Goal: Task Accomplishment & Management: Use online tool/utility

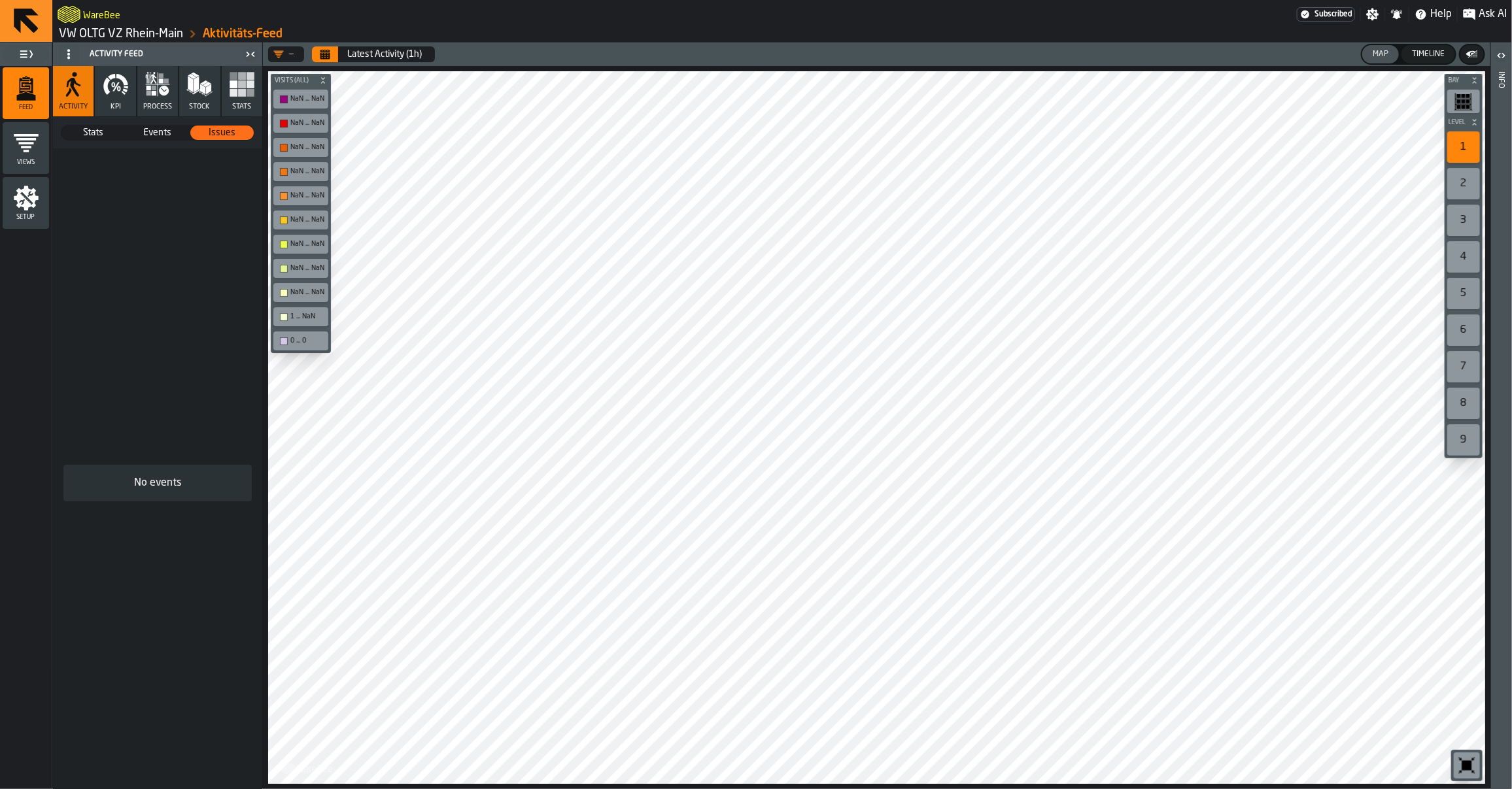
click at [320, 54] on icon "Calendar" at bounding box center [324, 54] width 11 height 11
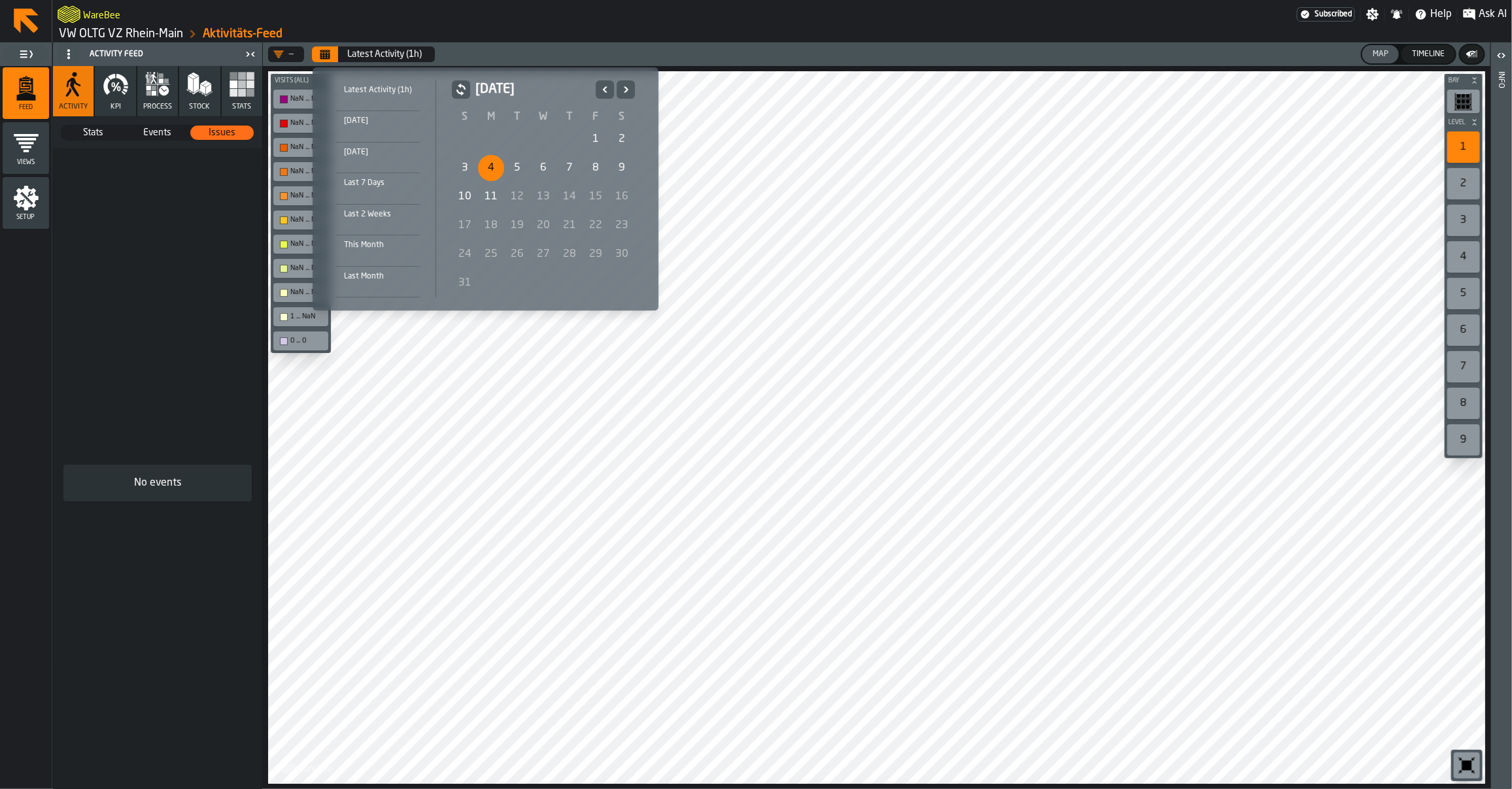
click at [491, 167] on div "4" at bounding box center [491, 167] width 26 height 26
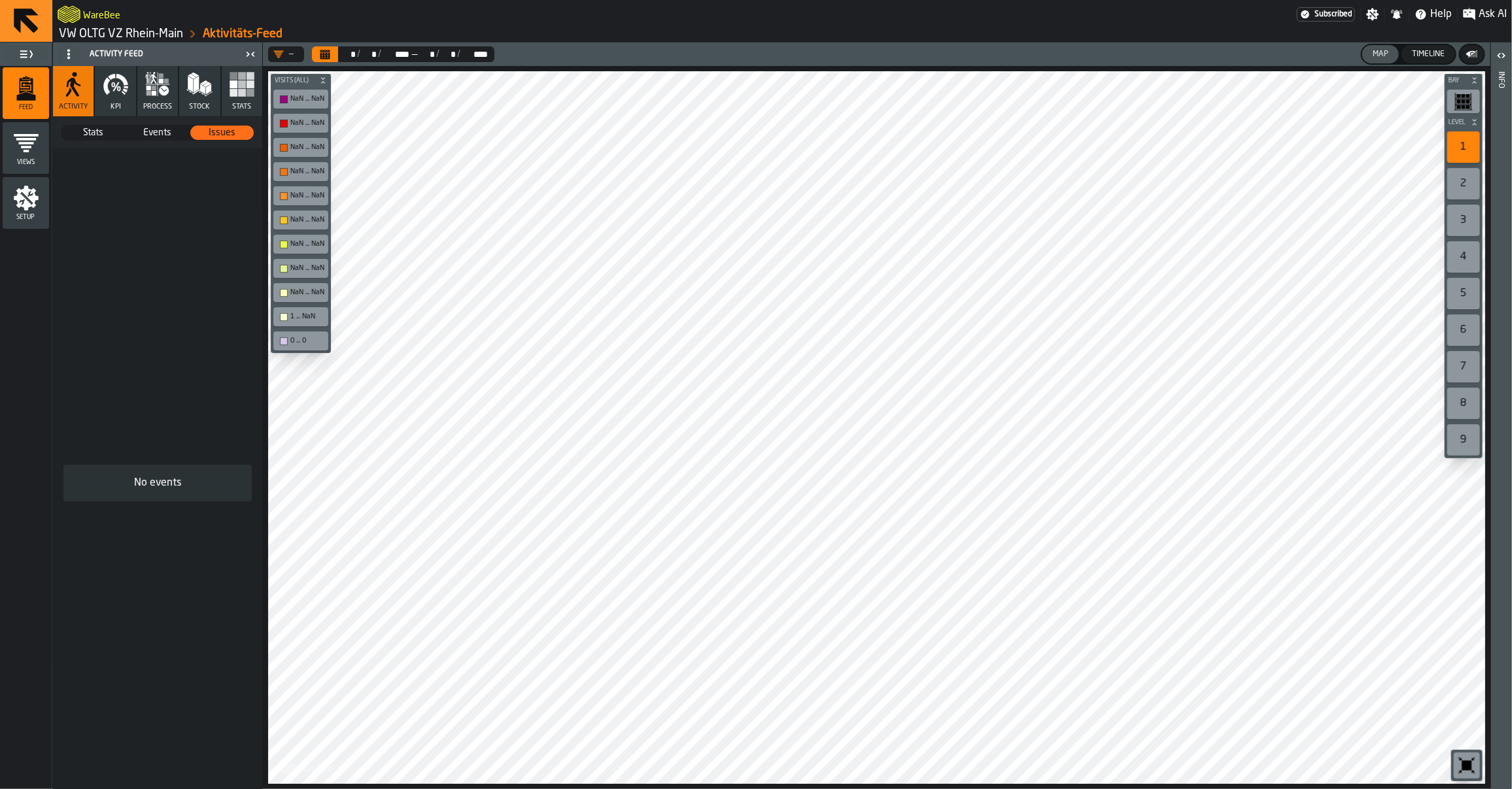
click at [32, 208] on icon "menu Setup" at bounding box center [26, 197] width 26 height 26
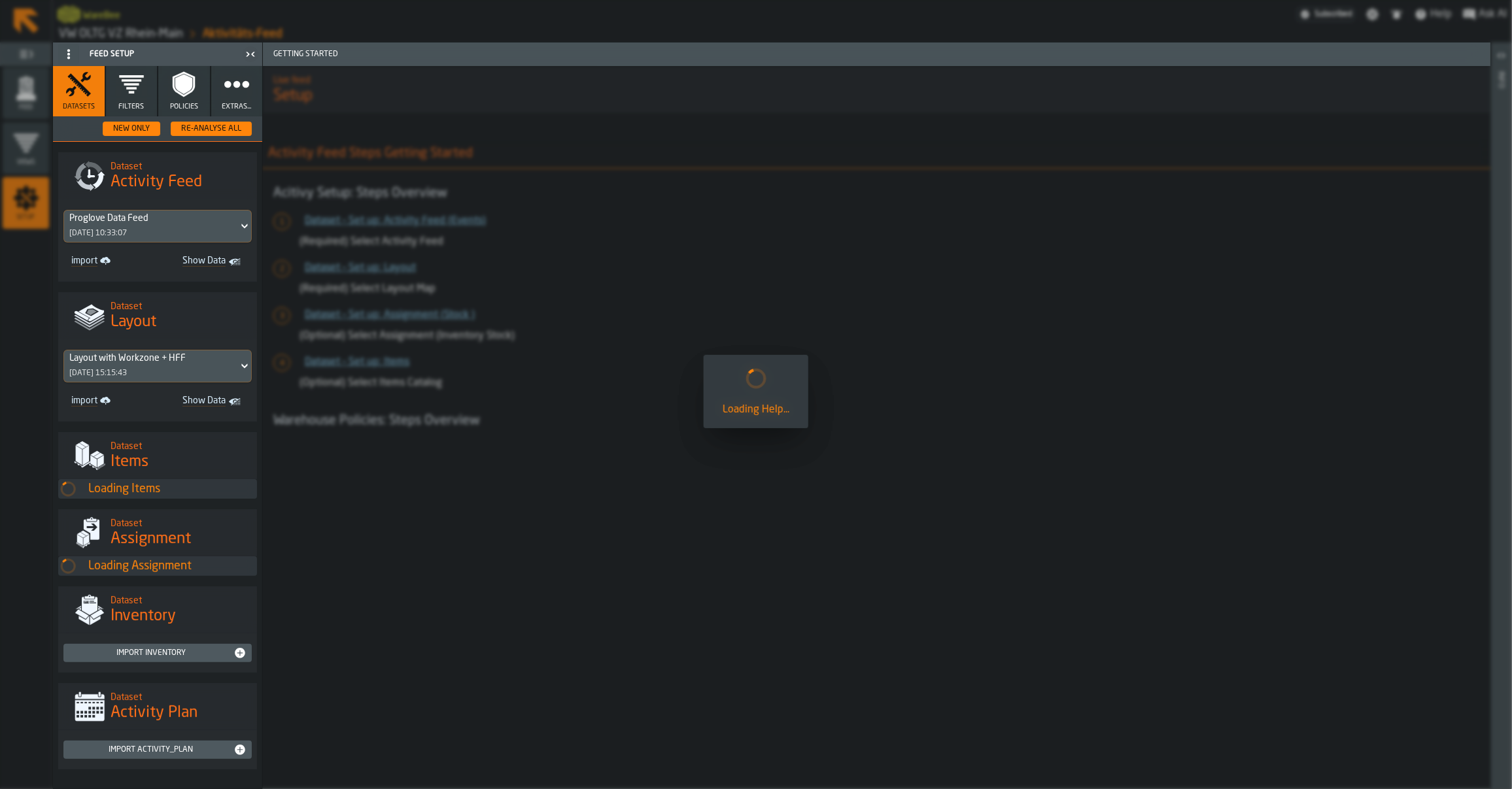
click at [128, 88] on icon "button" at bounding box center [131, 84] width 25 height 18
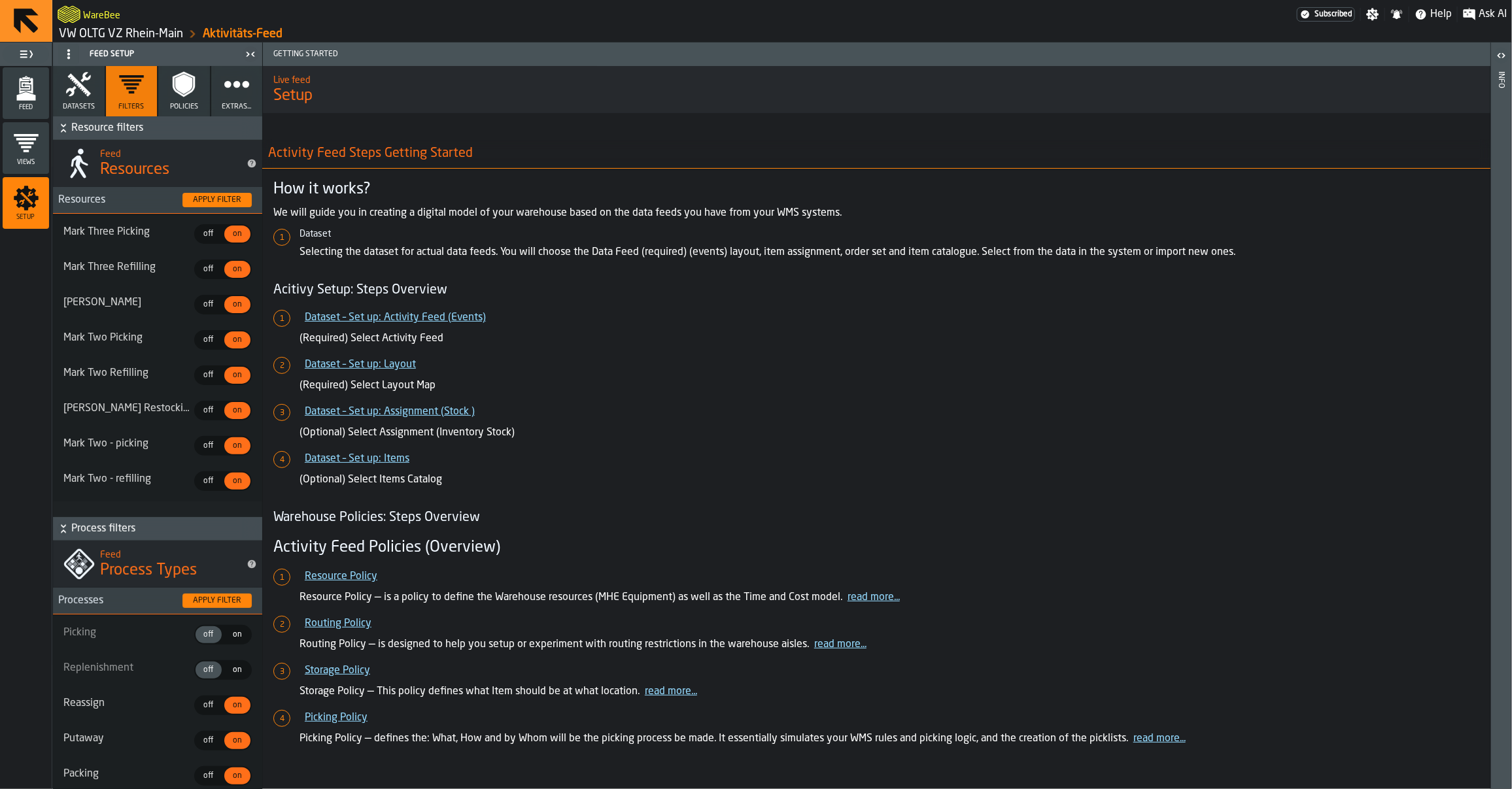
click at [198, 637] on span "off" at bounding box center [209, 635] width 21 height 11
click at [233, 635] on span "on" at bounding box center [237, 635] width 21 height 11
click at [233, 673] on span "on" at bounding box center [237, 669] width 21 height 11
click at [193, 603] on div "Apply filter" at bounding box center [217, 601] width 59 height 10
click at [33, 80] on icon "menu Feed" at bounding box center [26, 88] width 26 height 26
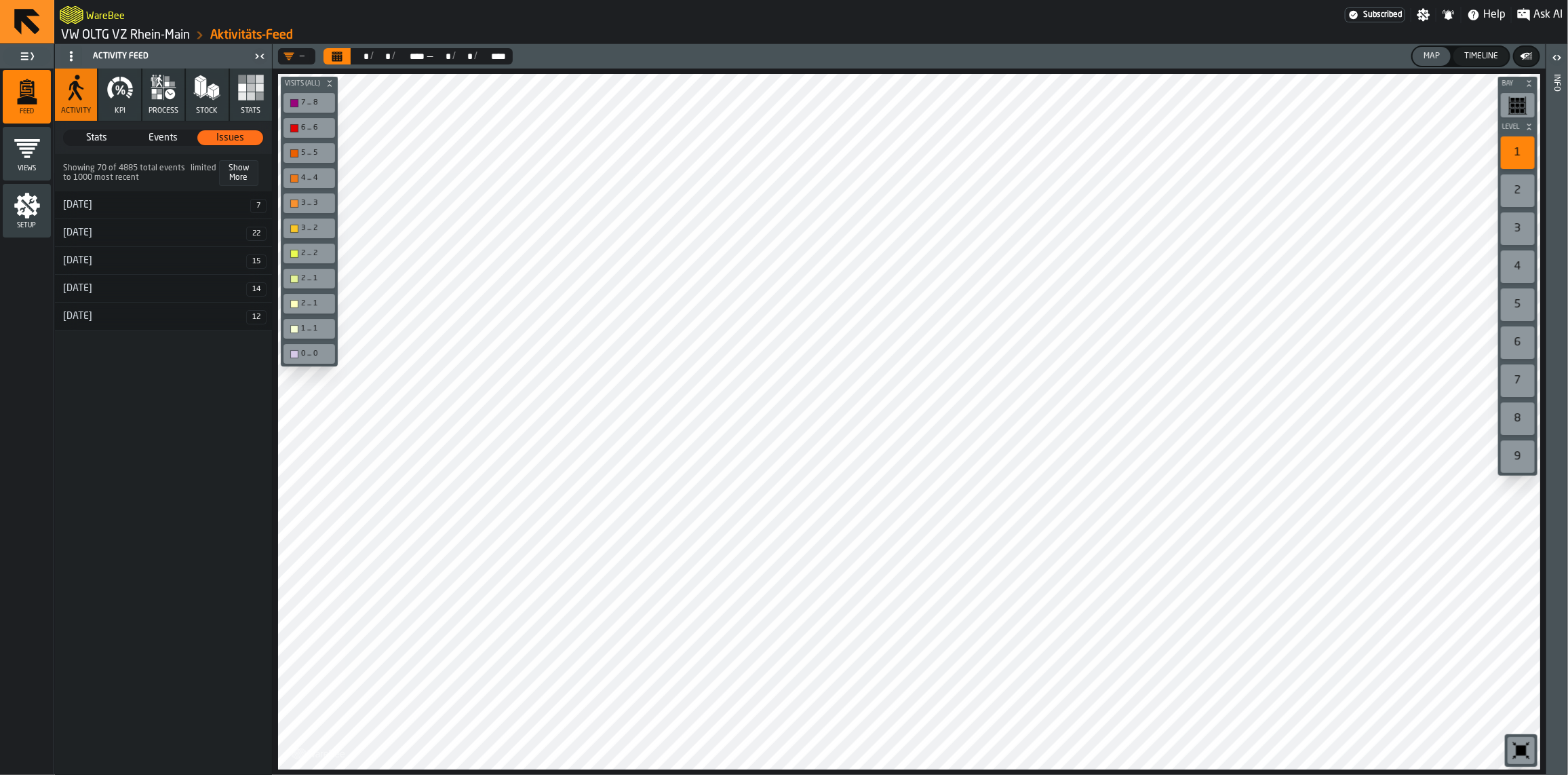
click at [38, 217] on icon "menu Setup" at bounding box center [27, 204] width 27 height 27
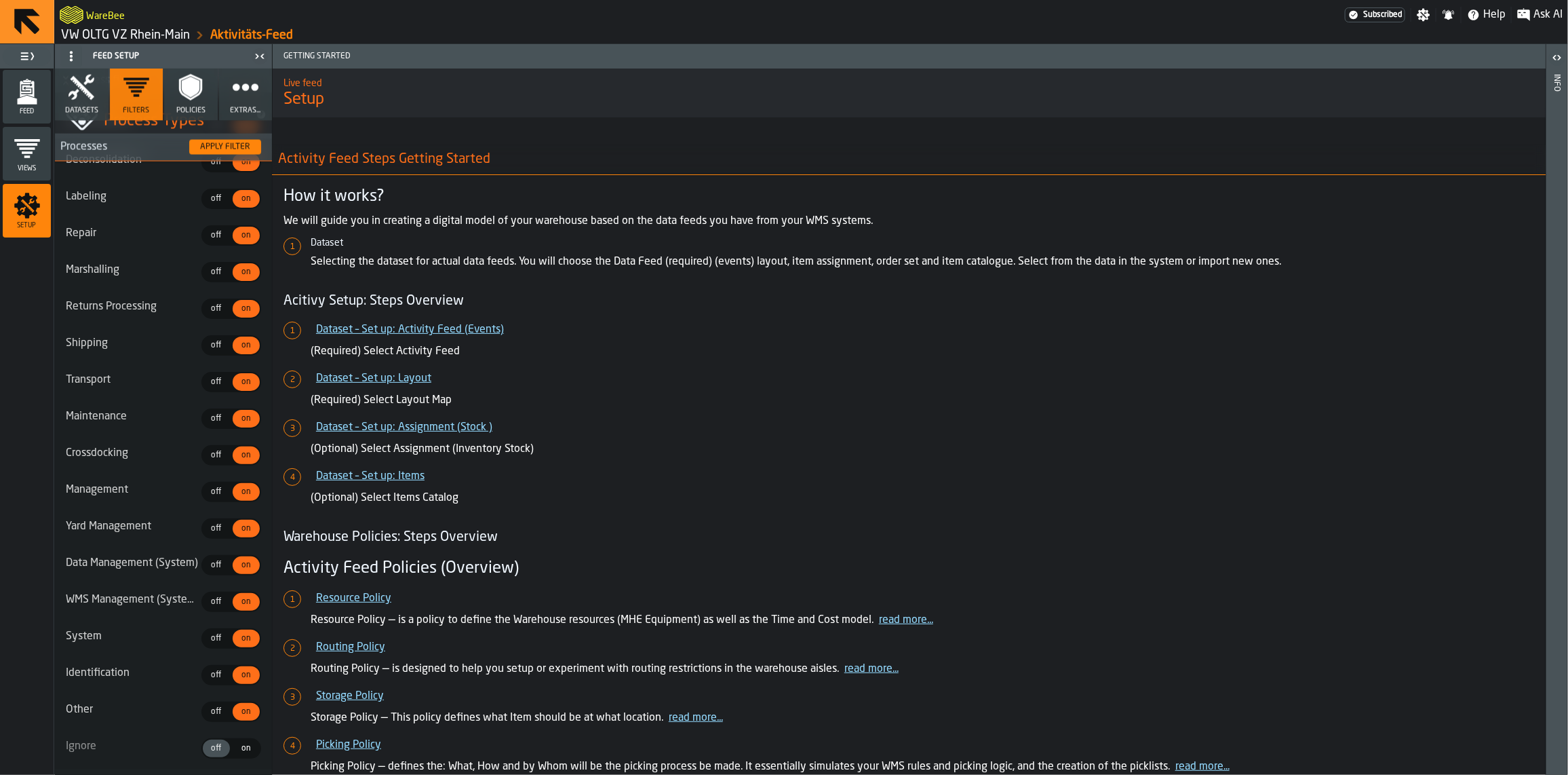
click at [86, 89] on icon "button" at bounding box center [80, 87] width 27 height 27
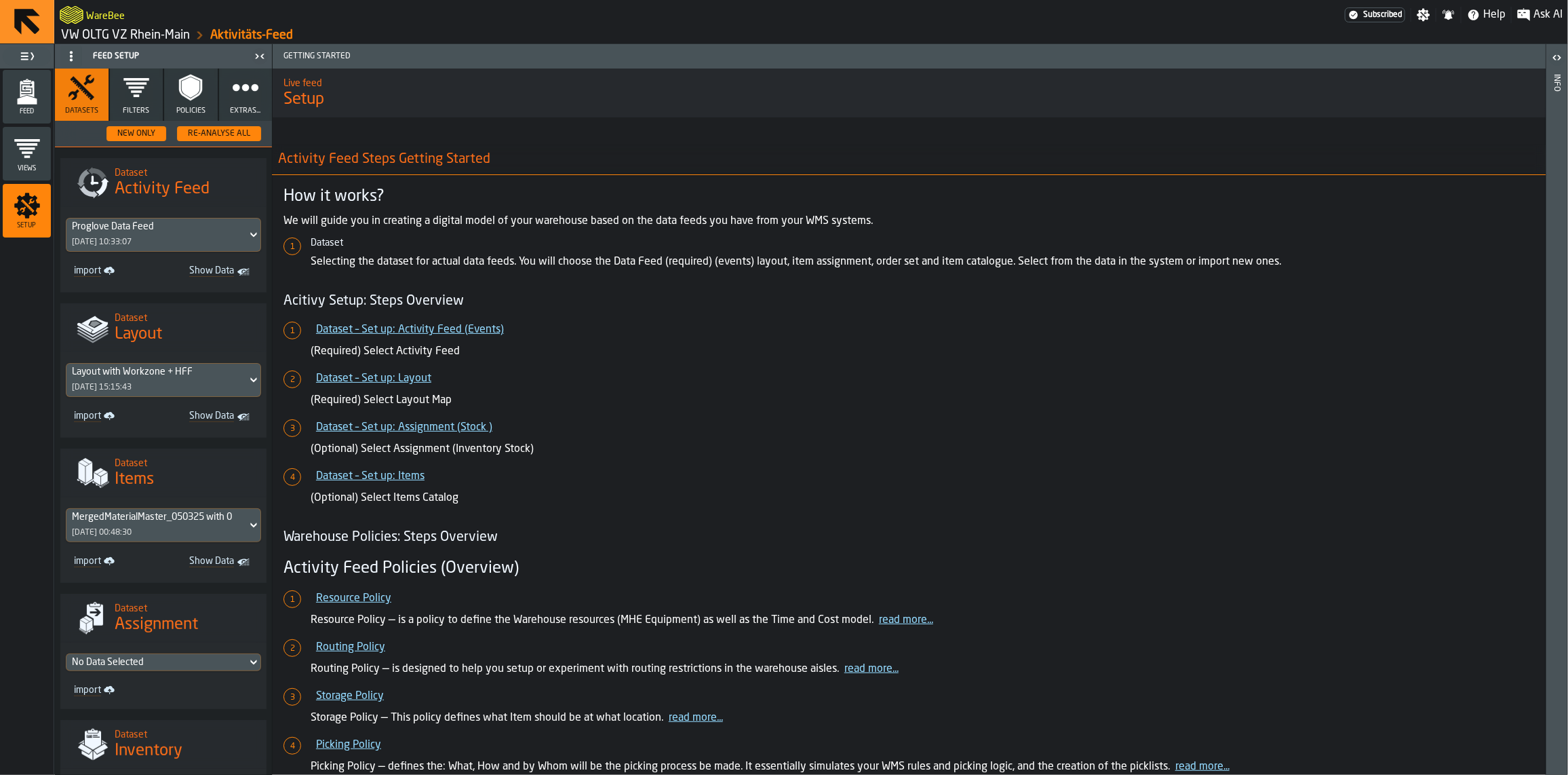
click at [130, 40] on link "VW OLTG VZ Rhein-Main" at bounding box center [126, 35] width 129 height 15
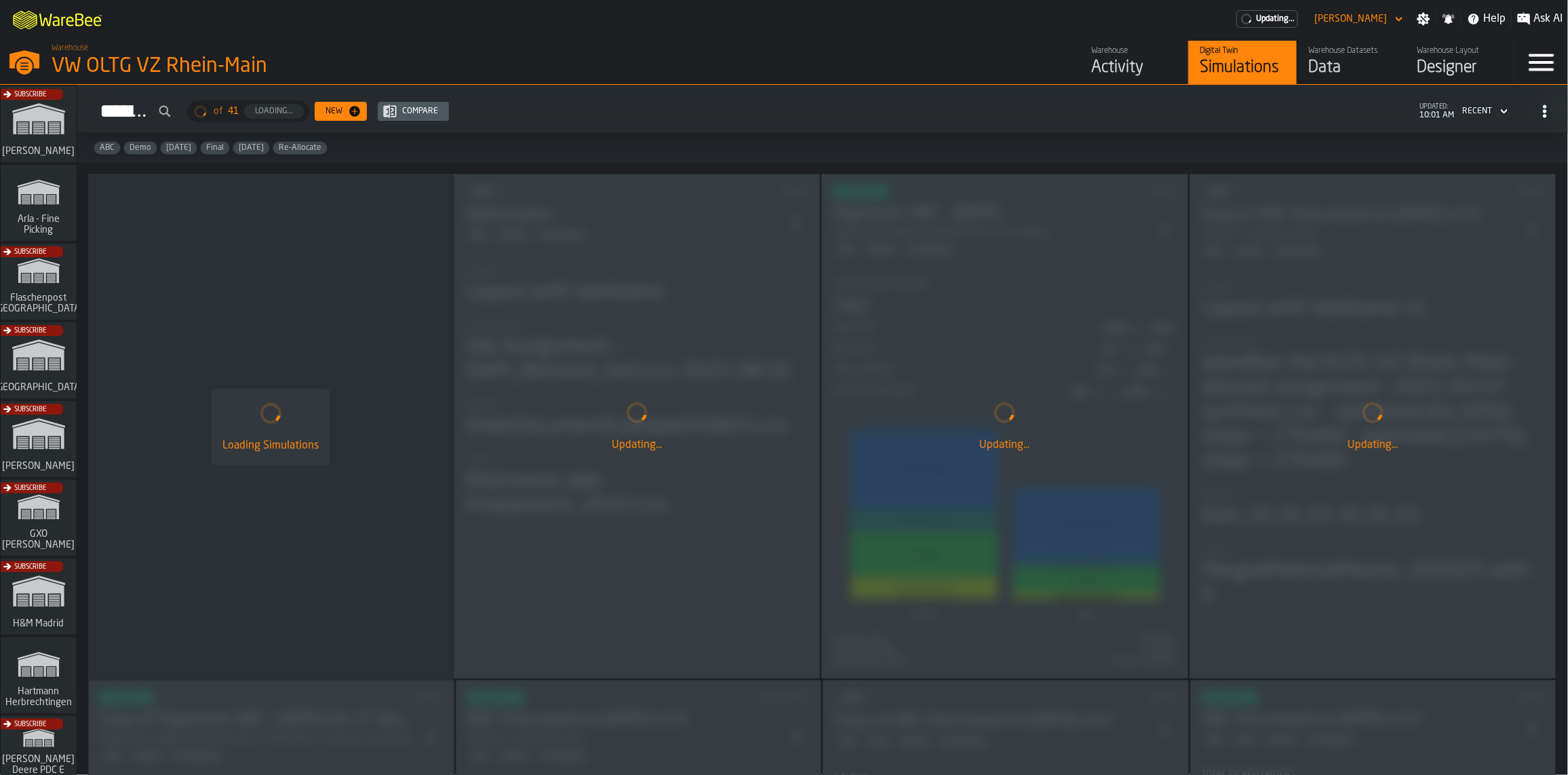
click at [1337, 67] on div "Data" at bounding box center [1352, 67] width 86 height 22
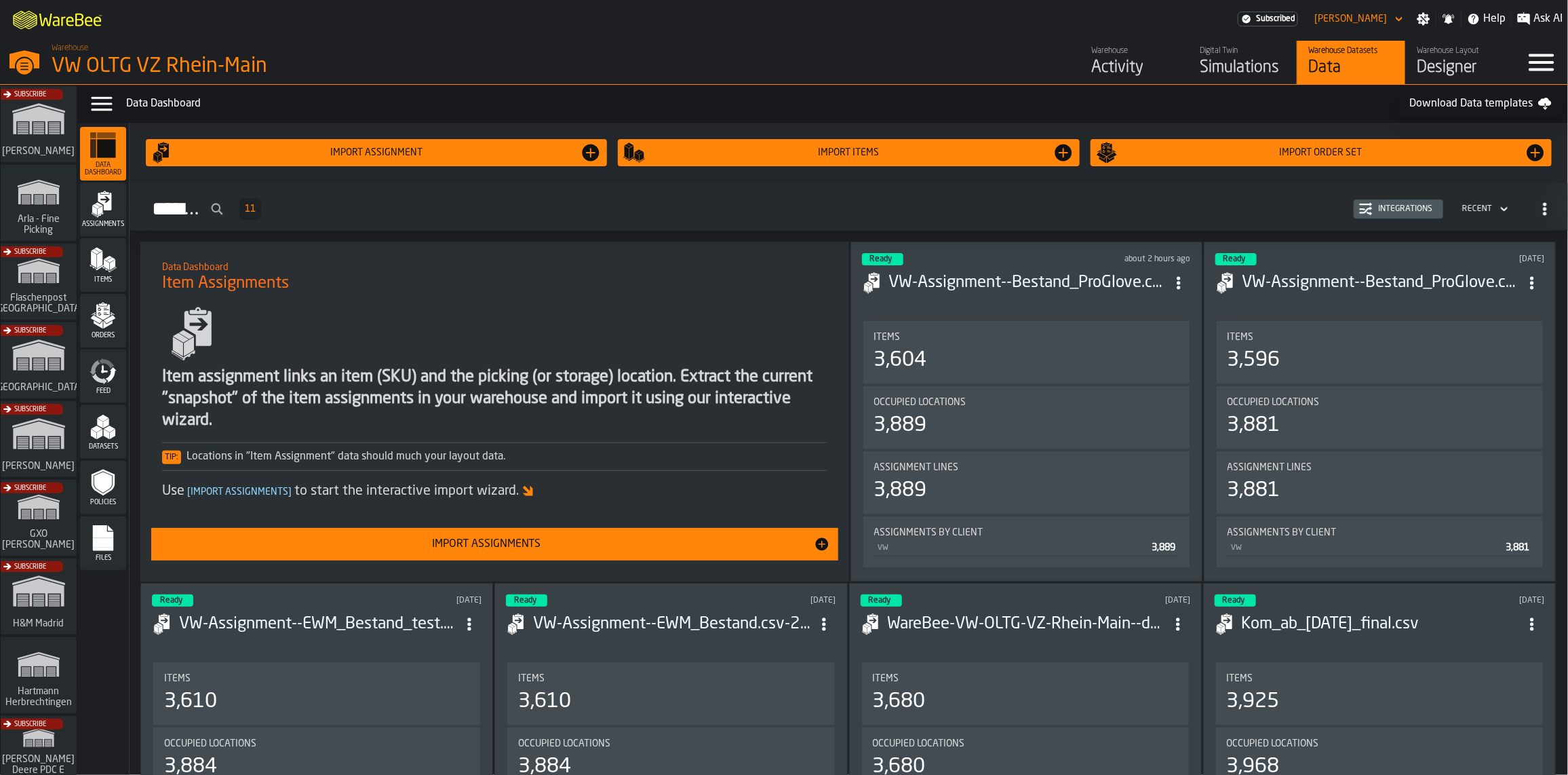
click at [116, 212] on icon "menu Assignments" at bounding box center [102, 203] width 27 height 27
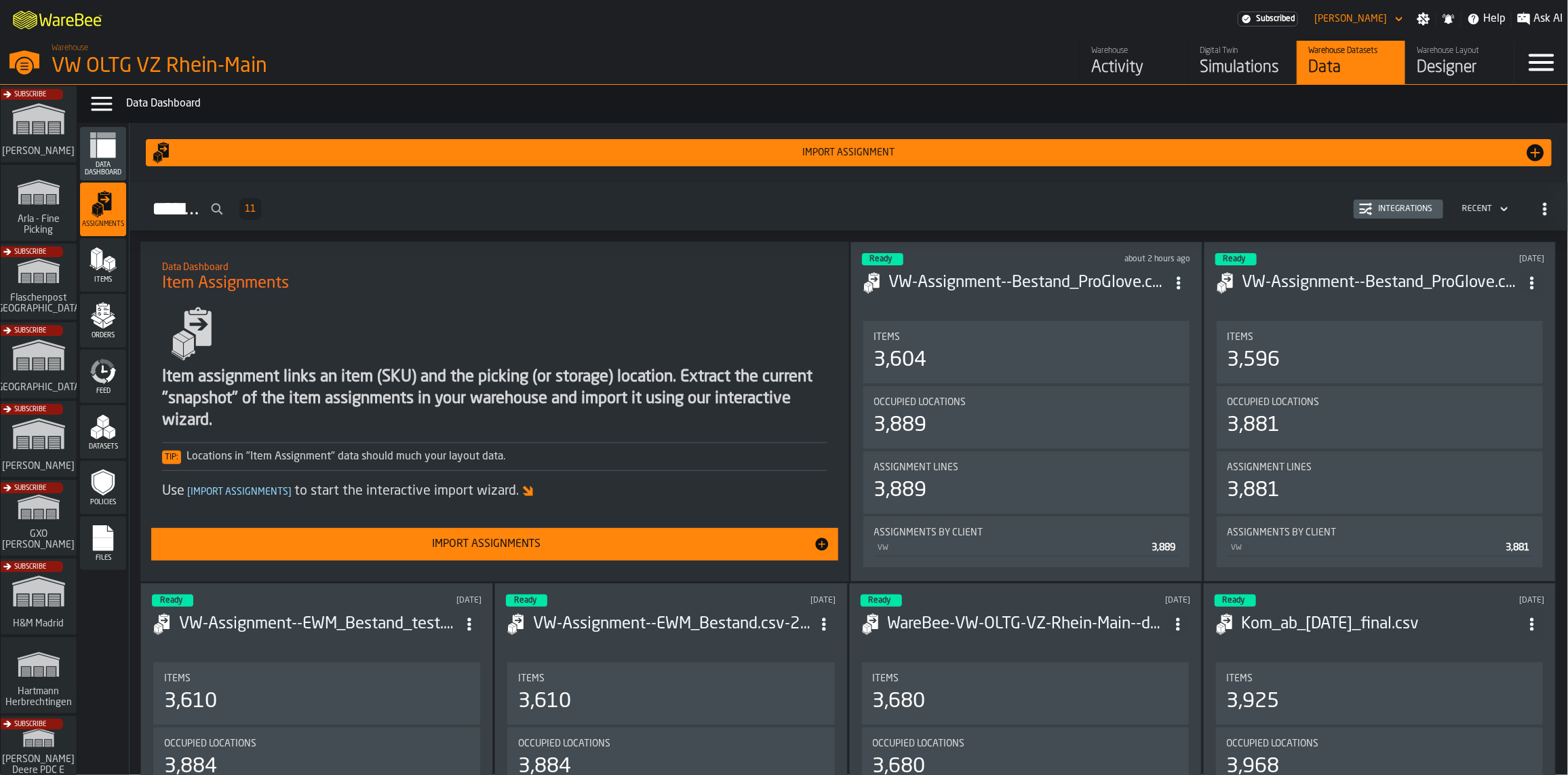
click at [1096, 75] on div "Activity" at bounding box center [1134, 67] width 86 height 22
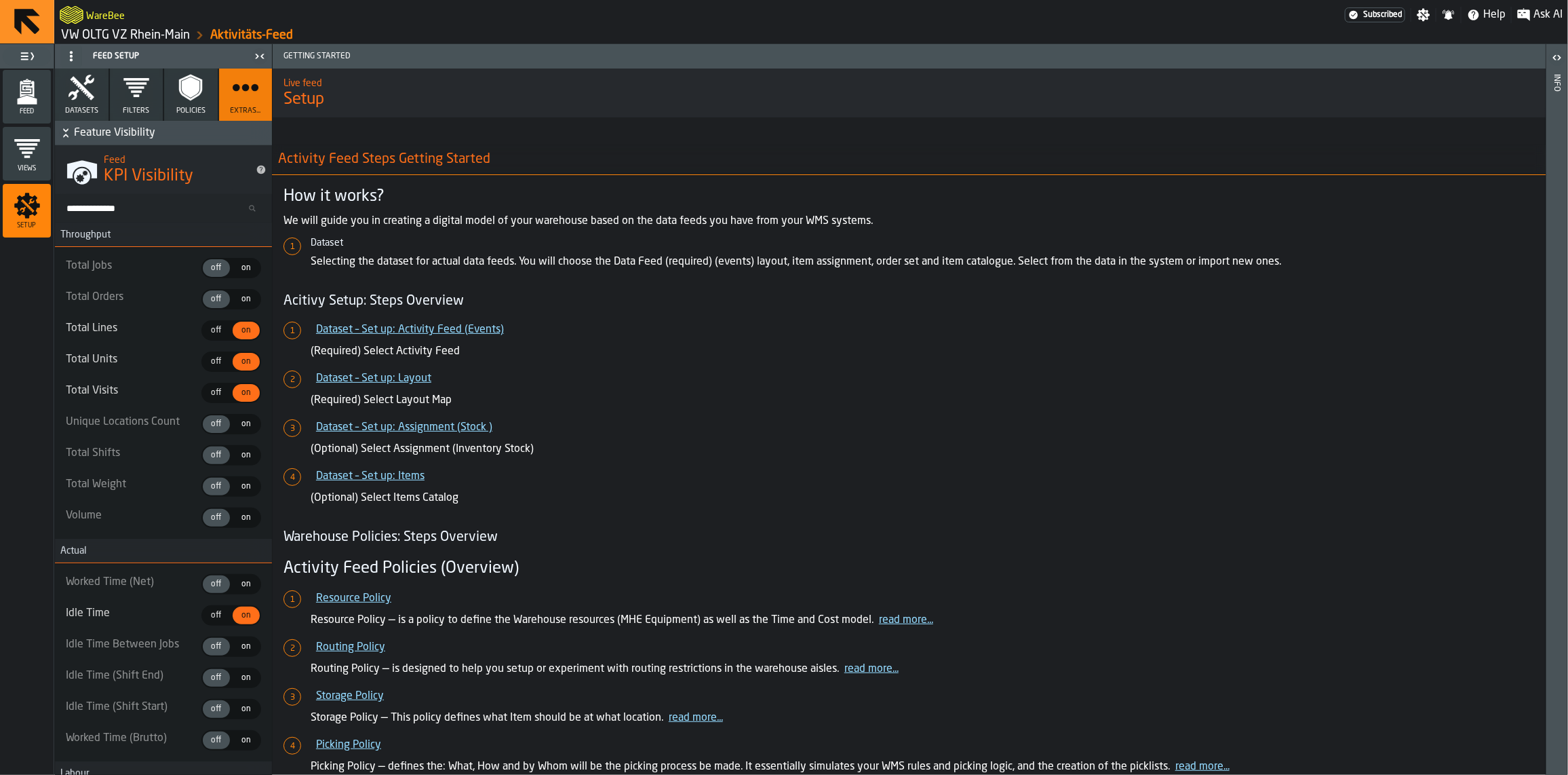
click at [78, 102] on button "Datasets" at bounding box center [81, 94] width 54 height 53
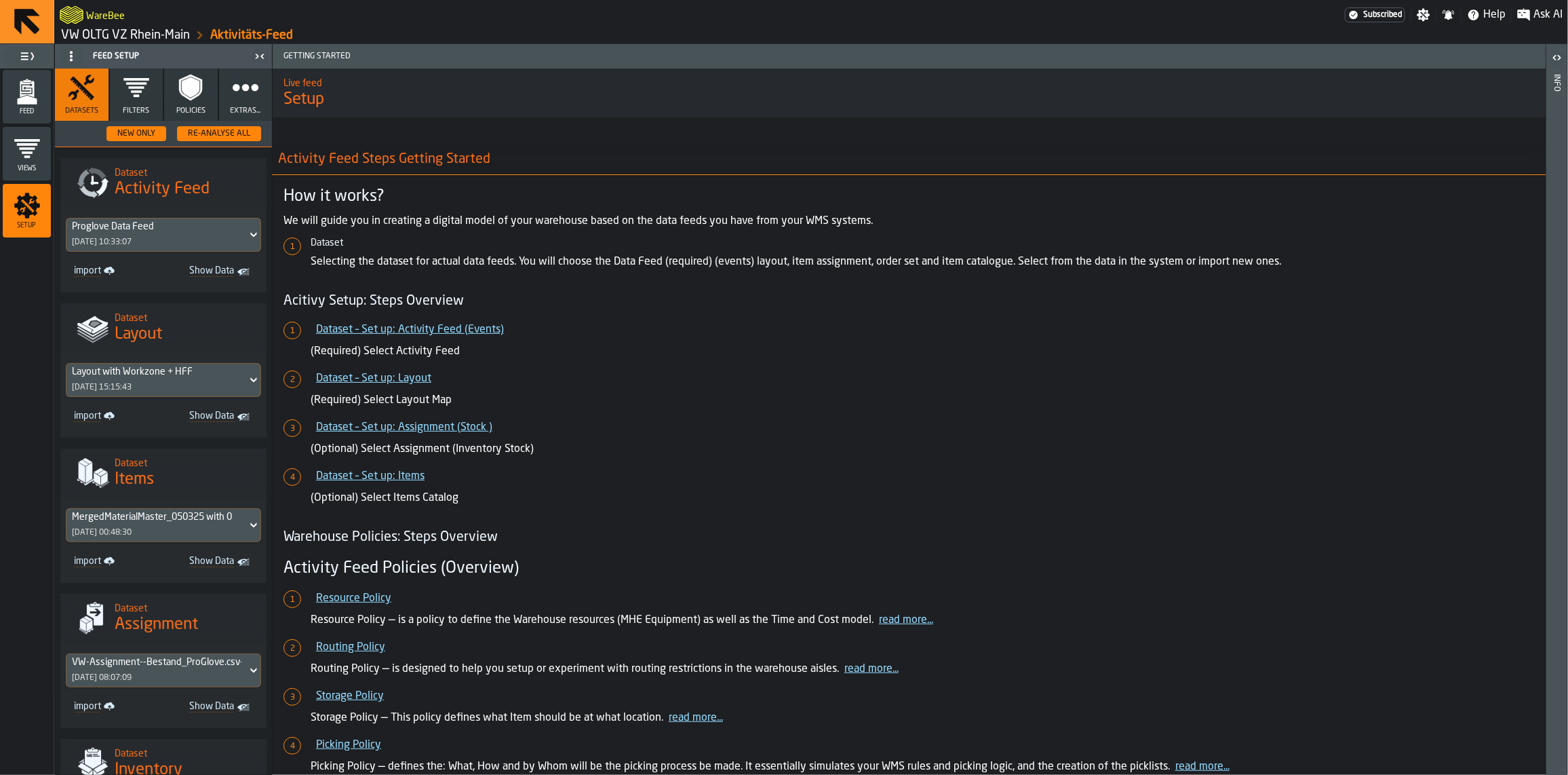
click at [41, 108] on span "Feed" at bounding box center [27, 112] width 49 height 8
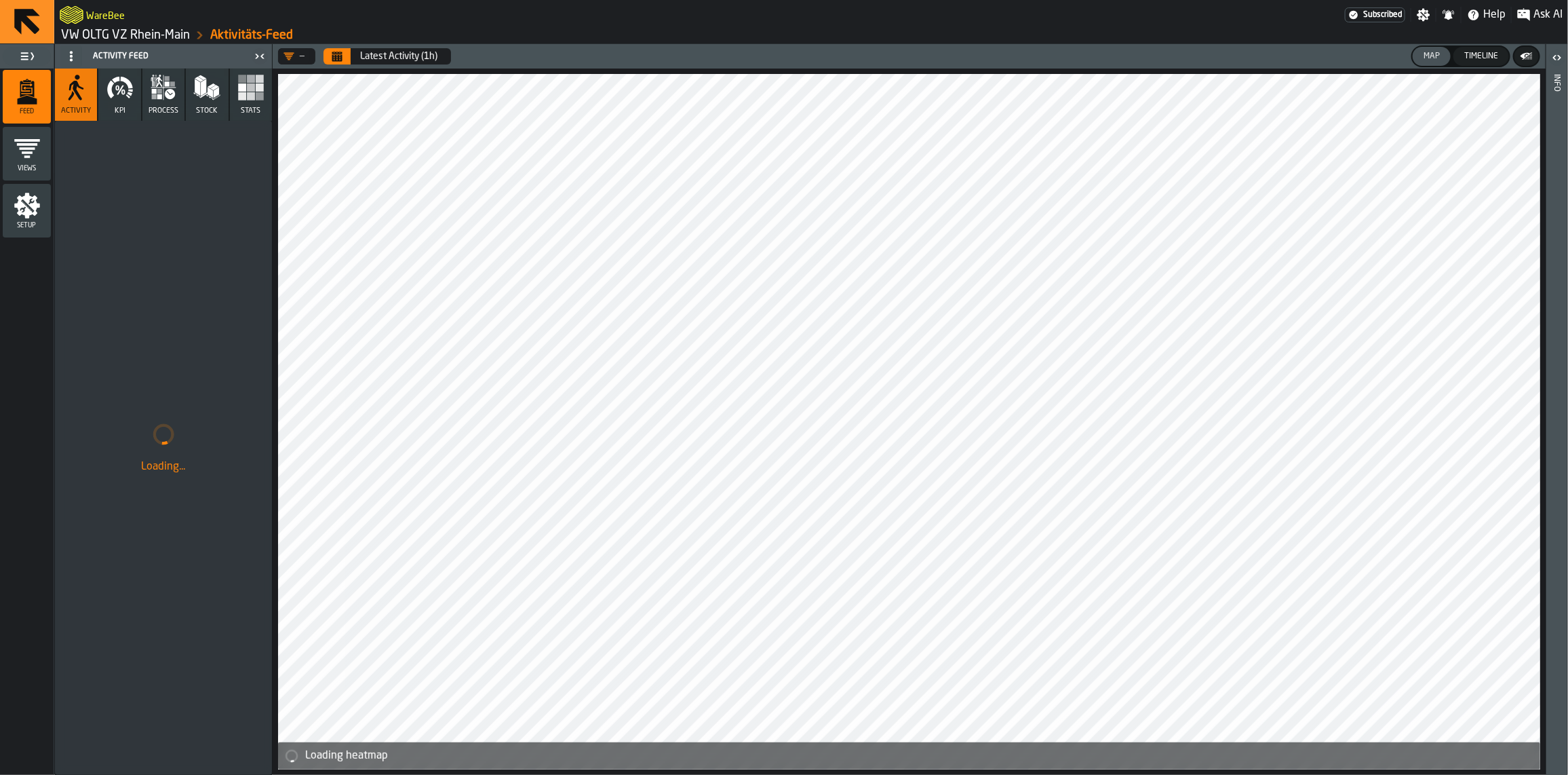
click at [34, 214] on icon "menu Setup" at bounding box center [27, 205] width 26 height 26
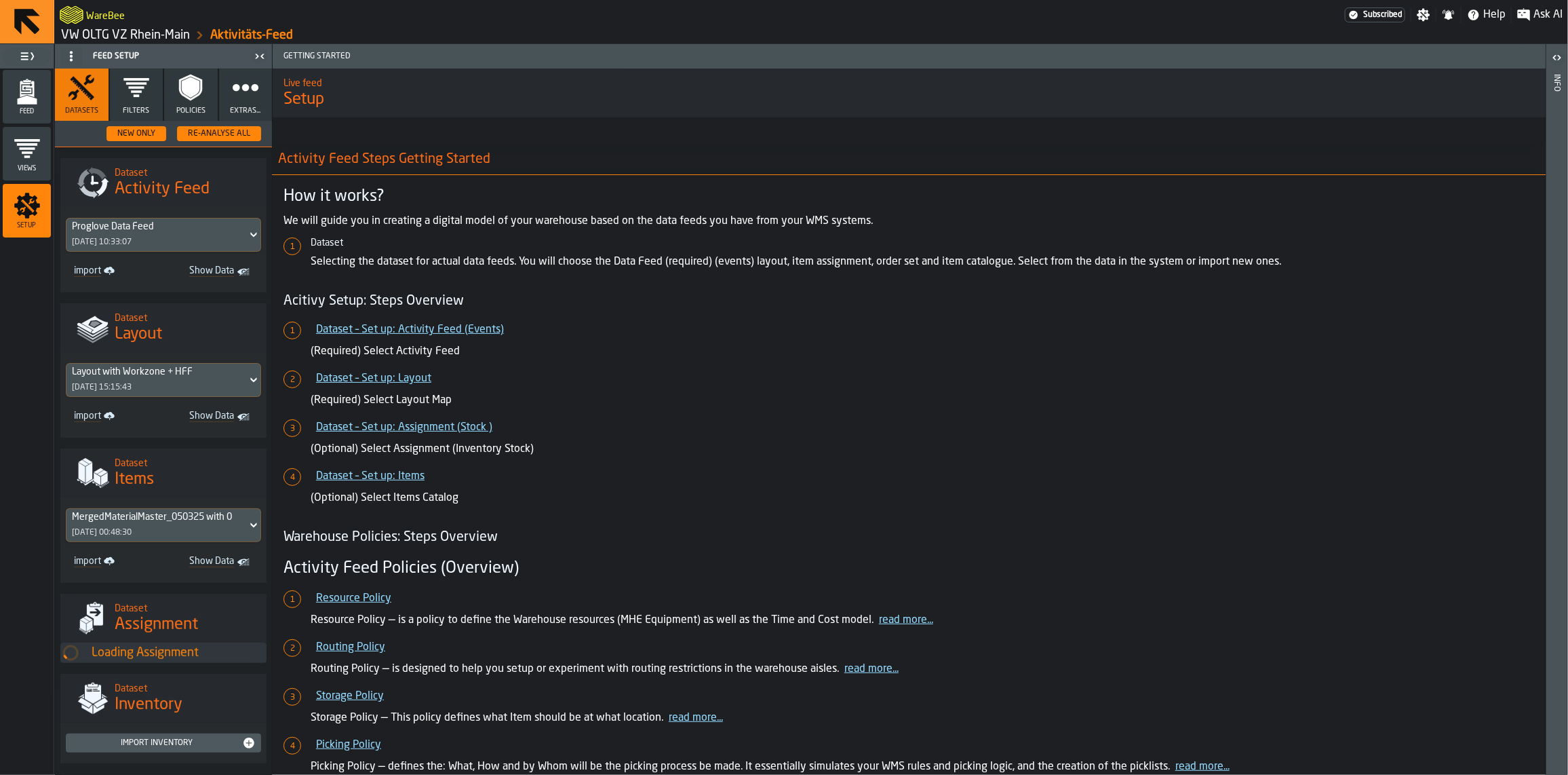
click at [27, 96] on polygon "menu Feed" at bounding box center [27, 99] width 20 height 9
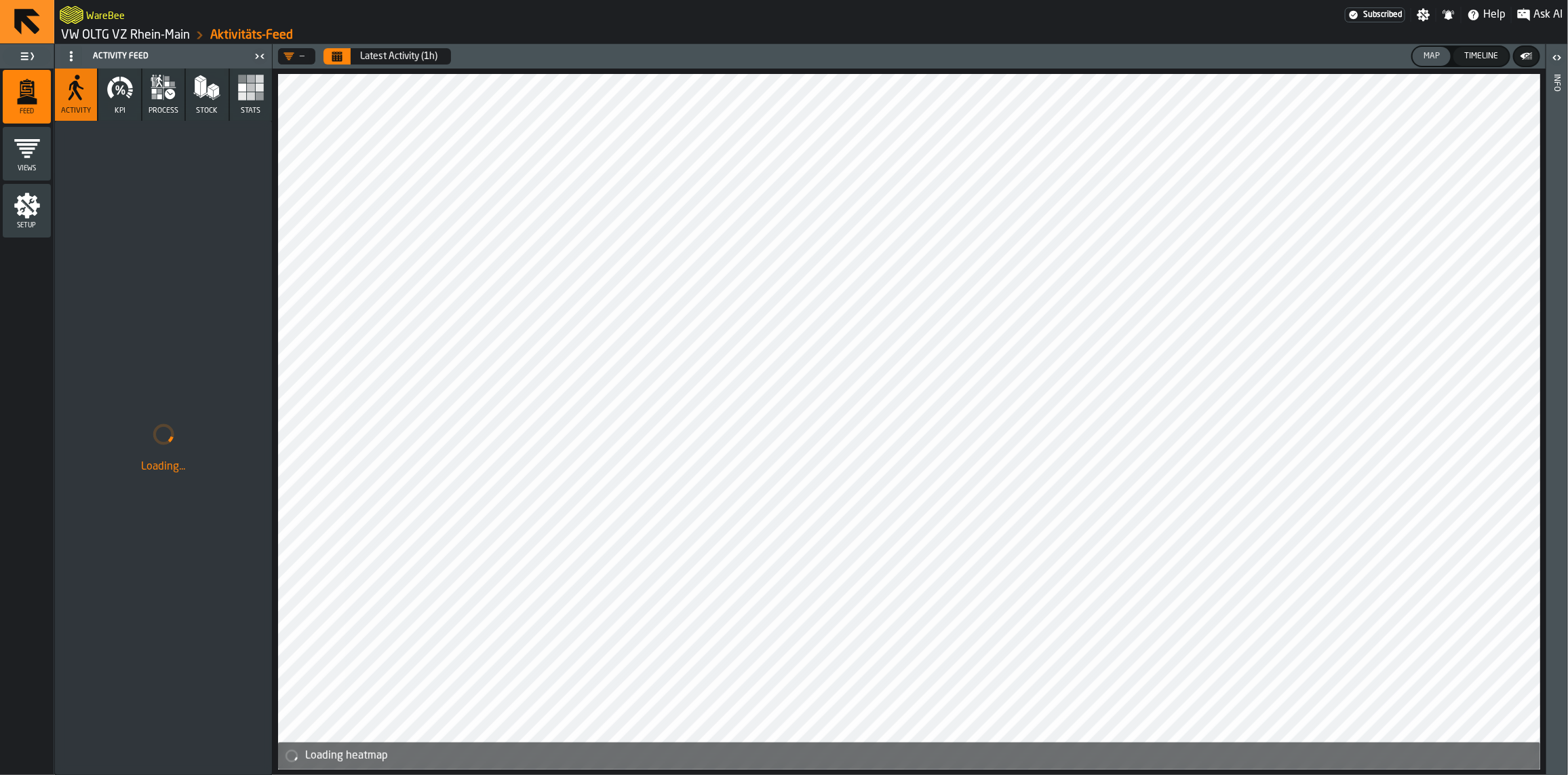
click at [342, 57] on icon "Calendar" at bounding box center [337, 58] width 10 height 7
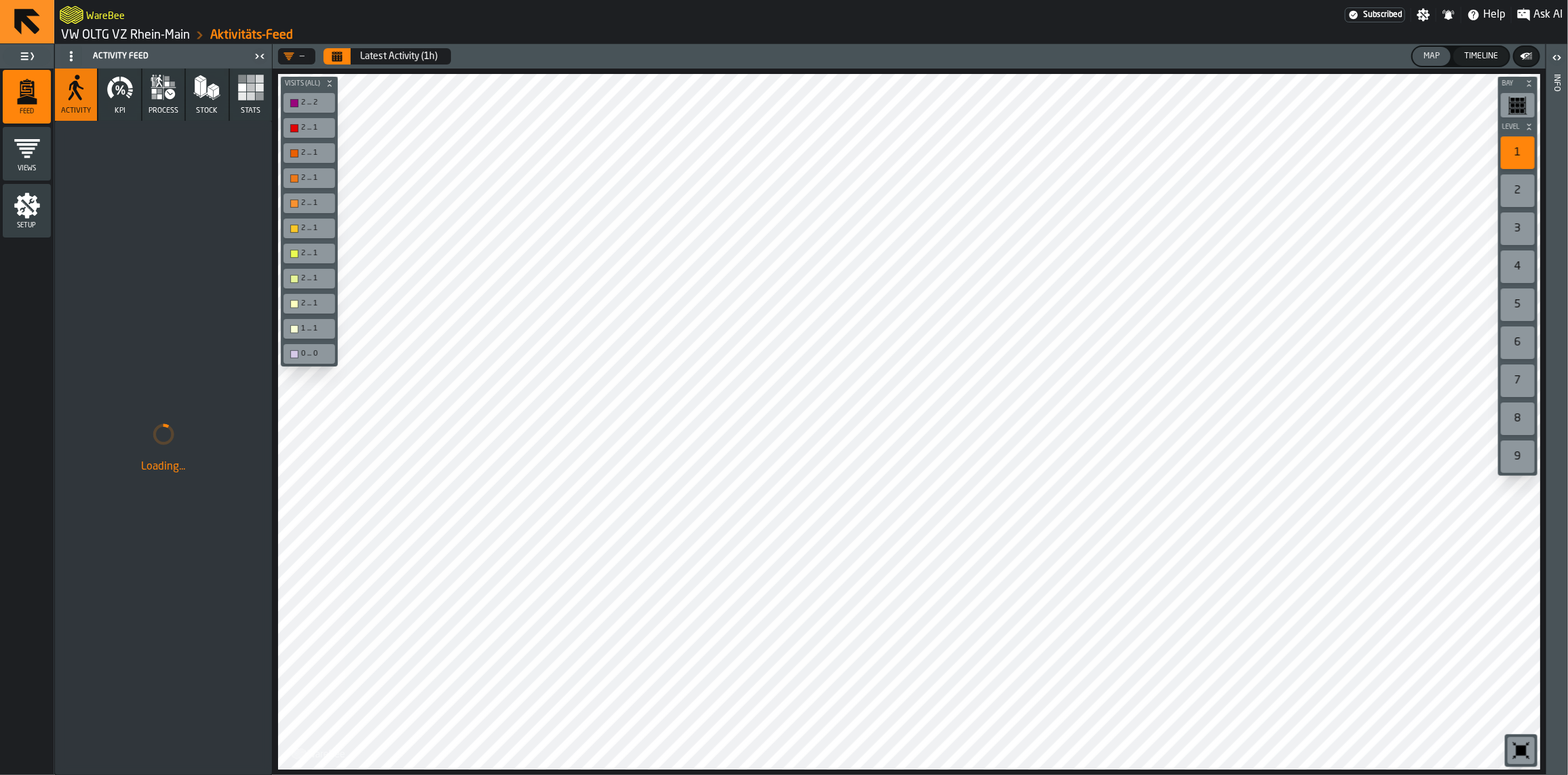
click at [12, 207] on div "Setup" at bounding box center [27, 210] width 49 height 38
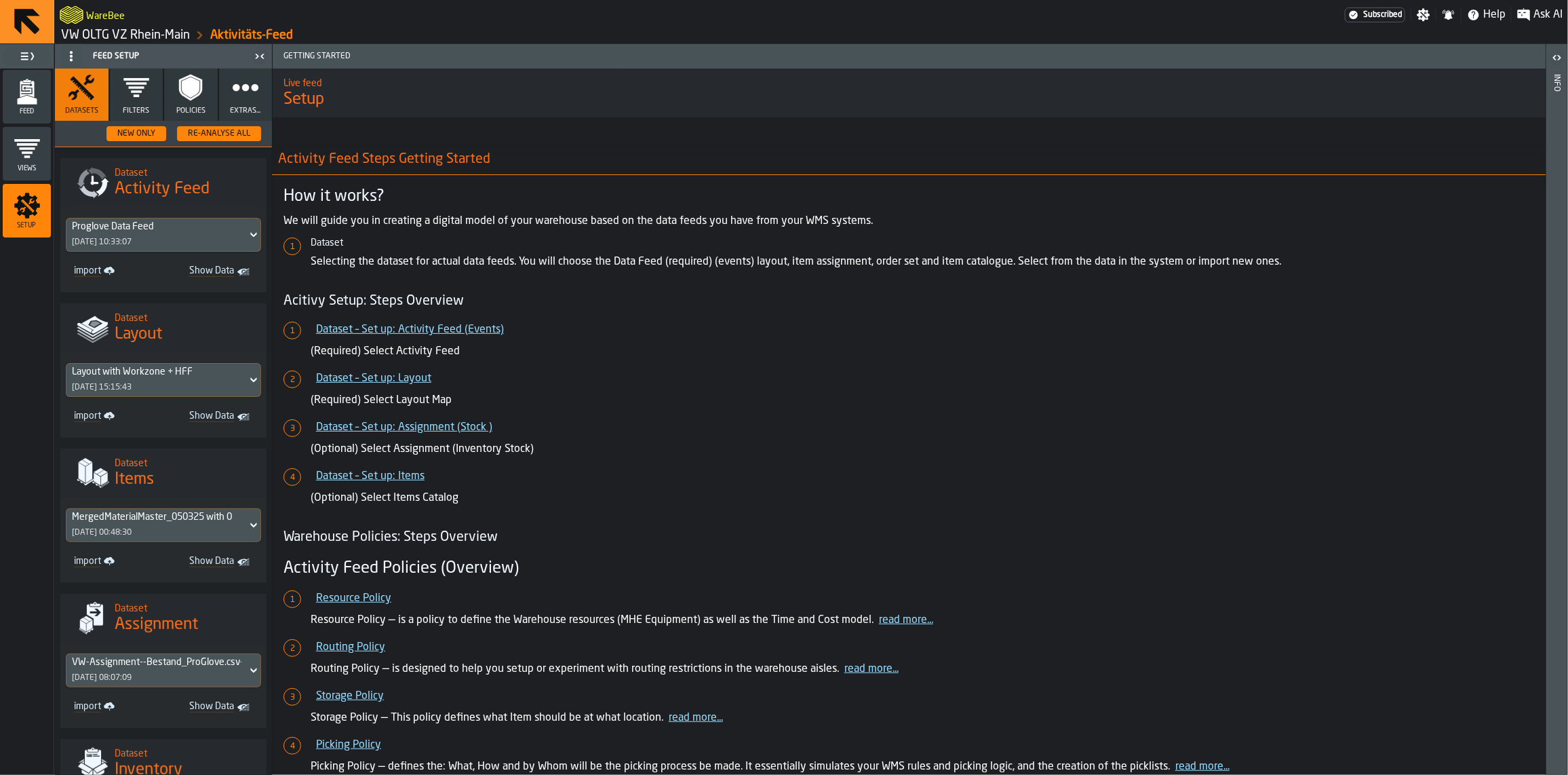
click at [123, 39] on link "VW OLTG VZ Rhein-Main" at bounding box center [126, 35] width 129 height 15
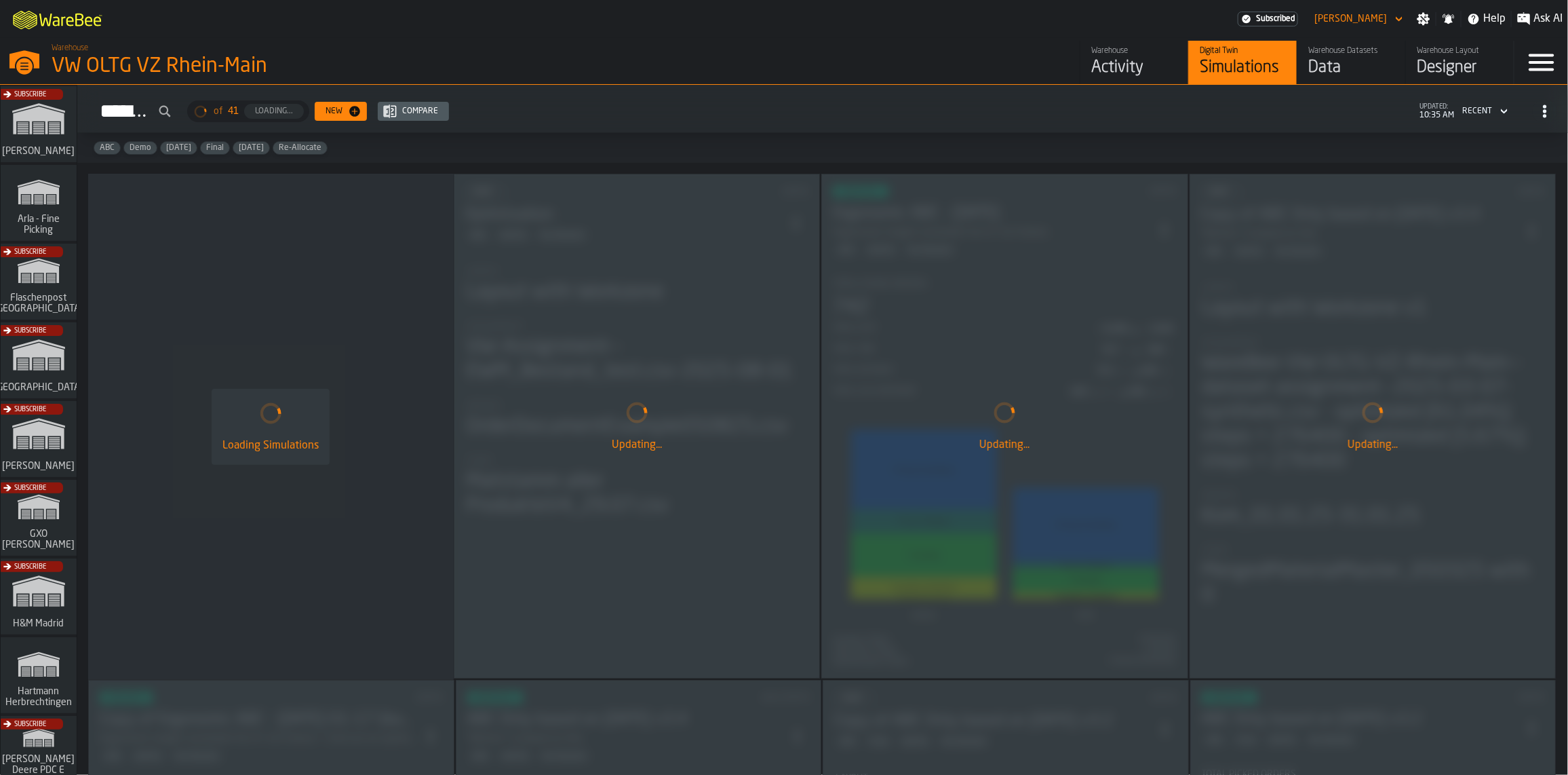
click at [1101, 64] on div "Activity" at bounding box center [1134, 67] width 86 height 22
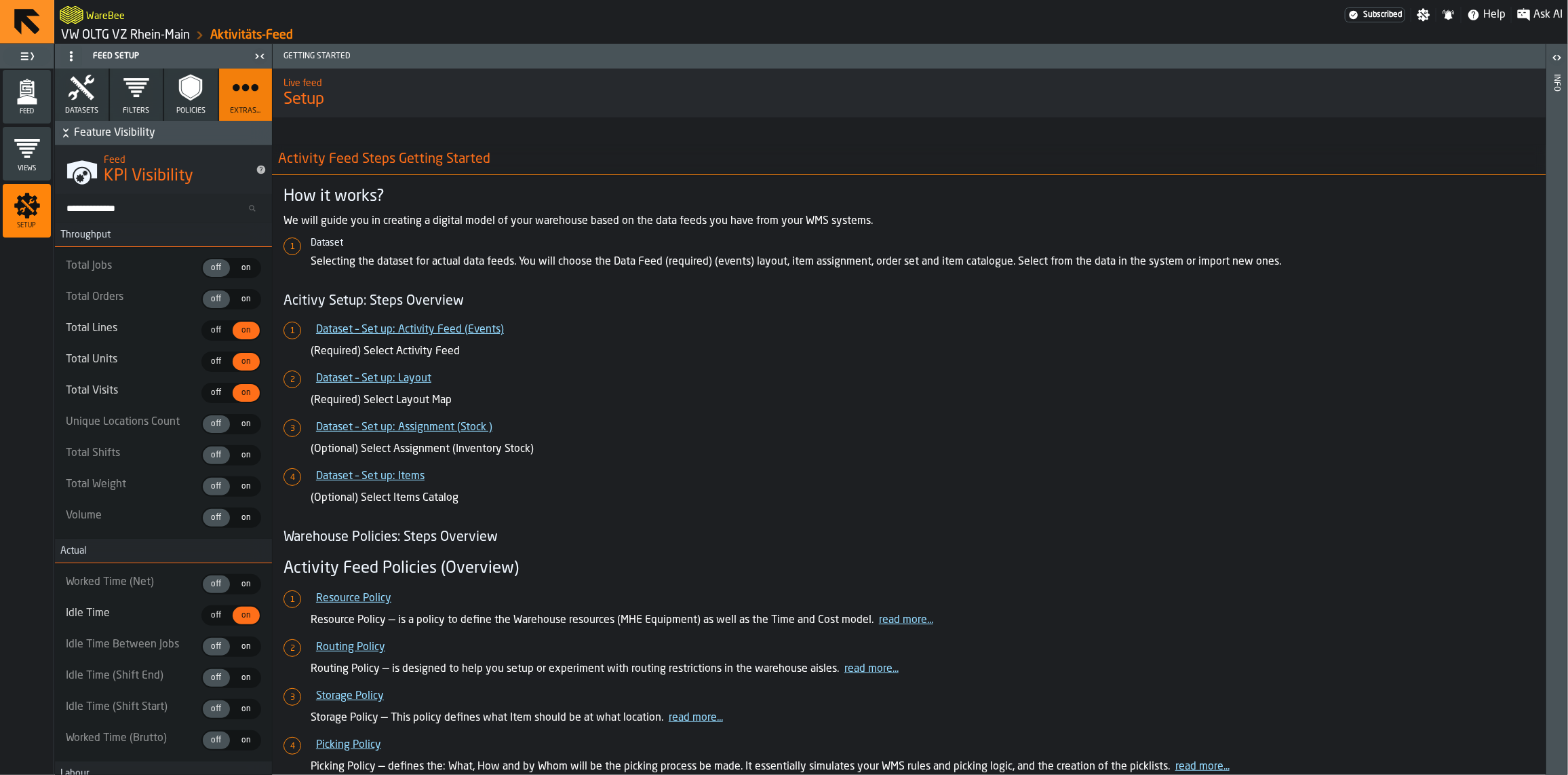
click at [22, 91] on icon "menu Feed" at bounding box center [27, 89] width 14 height 16
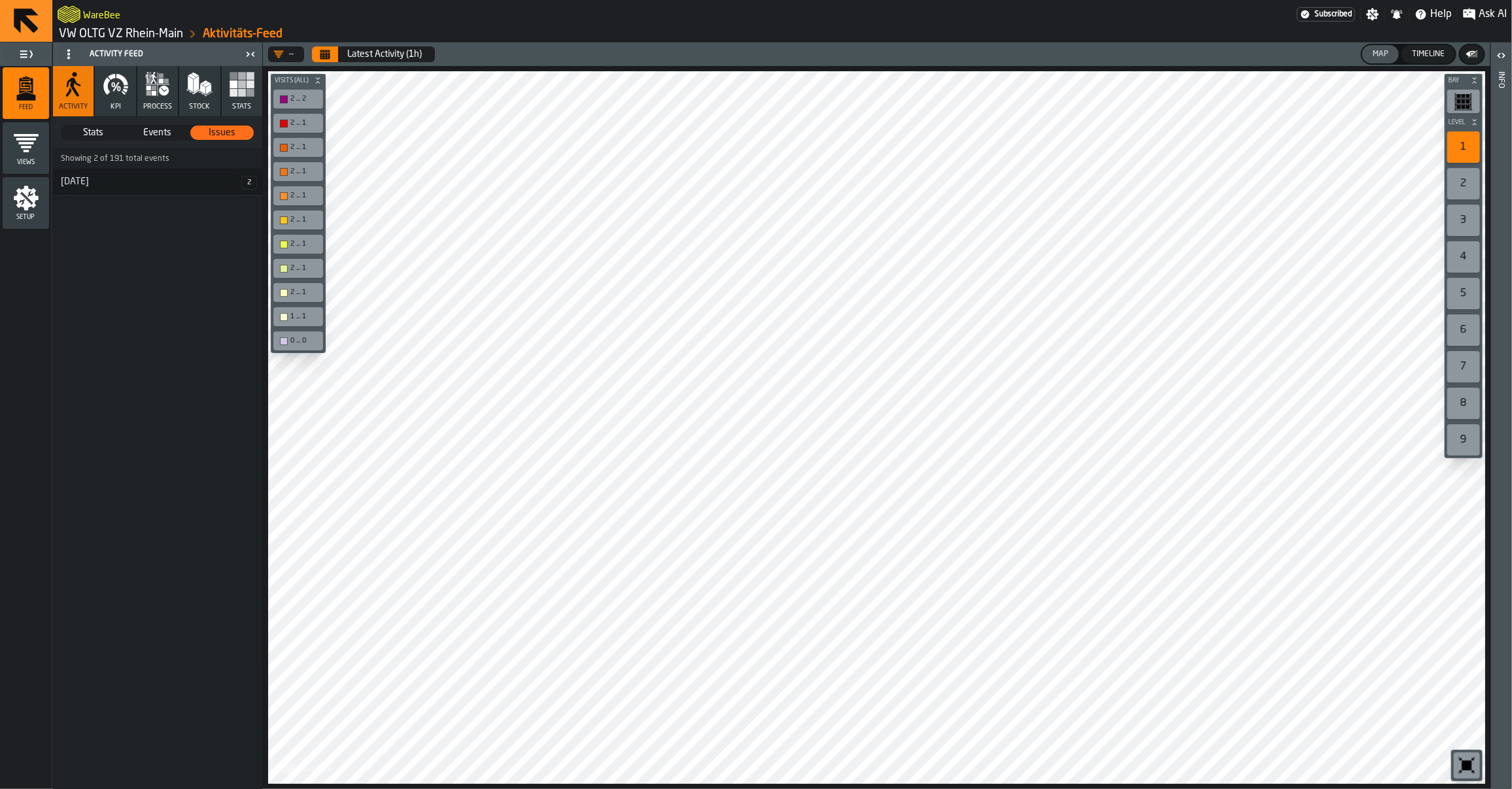
click at [87, 34] on link "VW OLTG VZ Rhein-Main" at bounding box center [122, 33] width 124 height 14
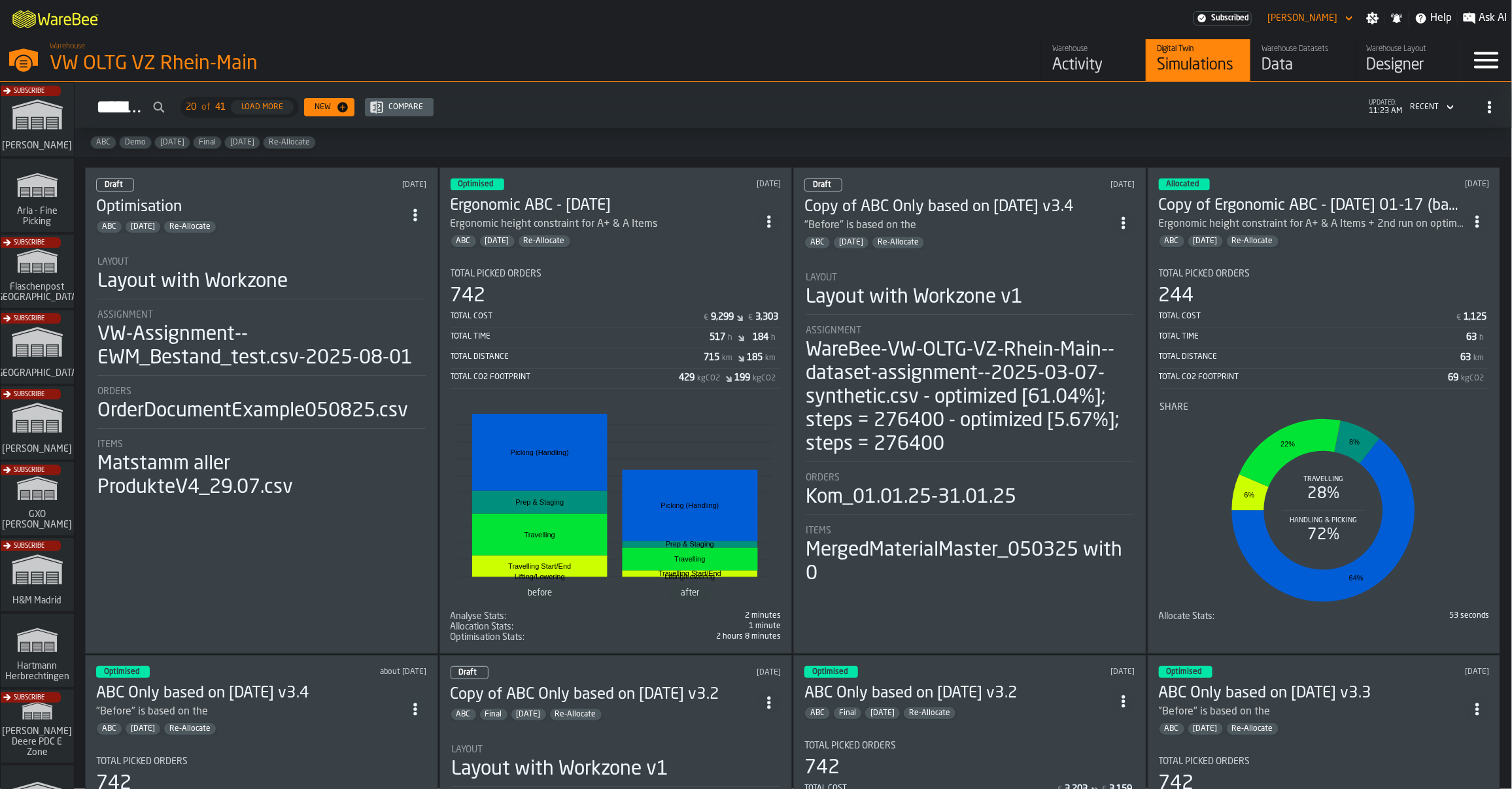
click at [1068, 64] on div "Activity" at bounding box center [1094, 65] width 83 height 21
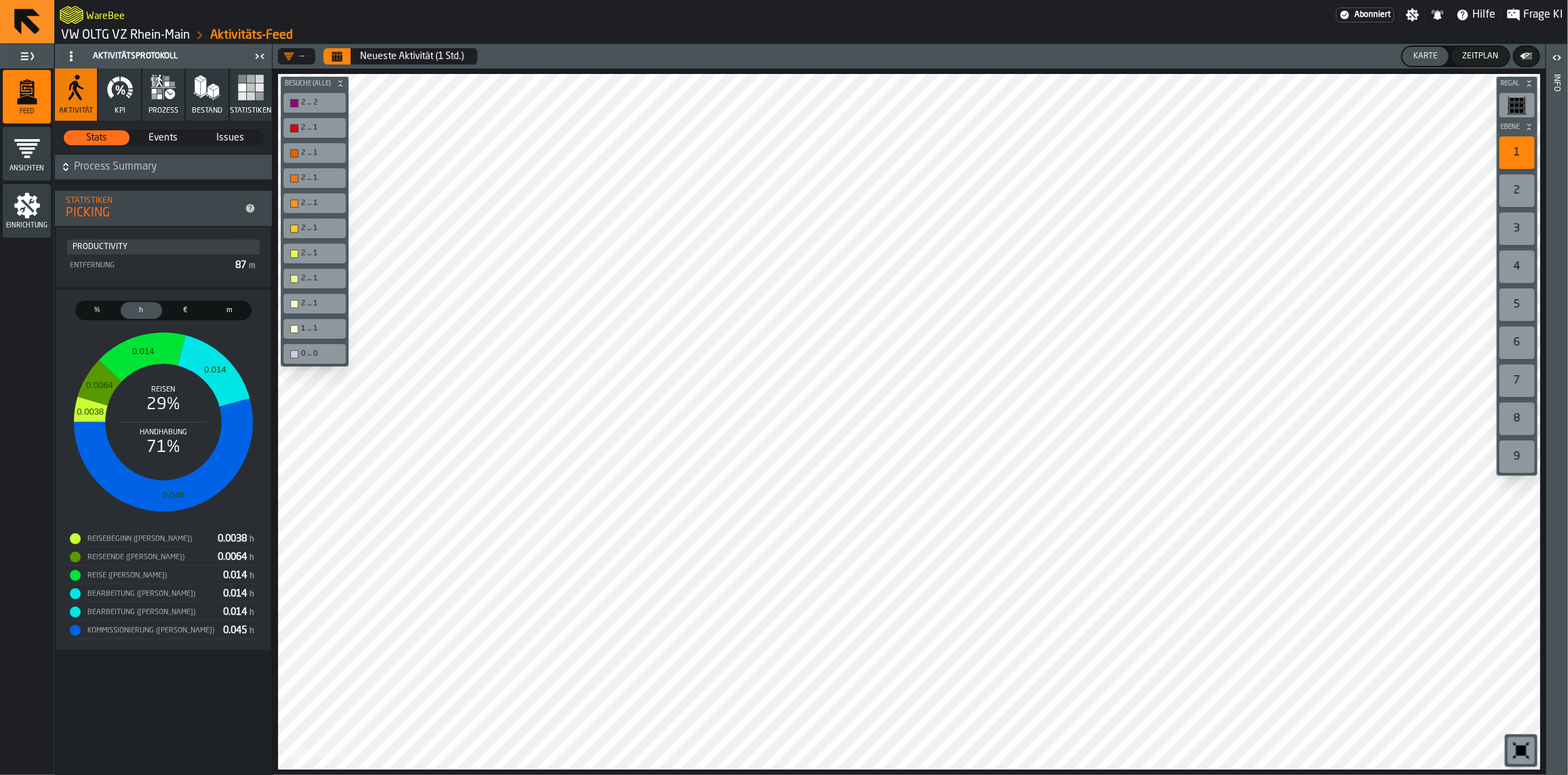
click at [158, 38] on link "VW OLTG VZ Rhein-Main" at bounding box center [126, 35] width 129 height 15
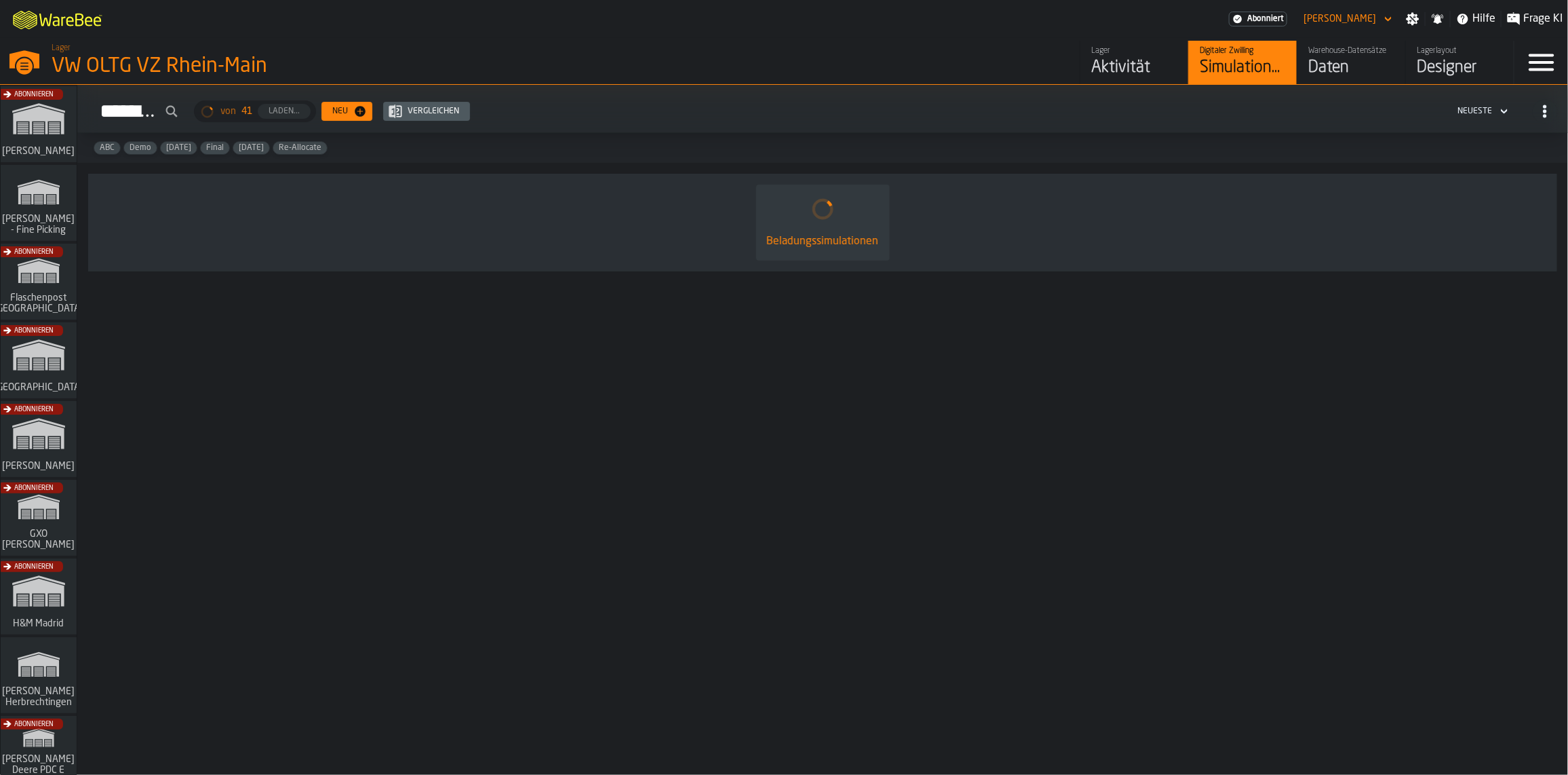
click at [1334, 67] on div "Daten" at bounding box center [1352, 67] width 86 height 22
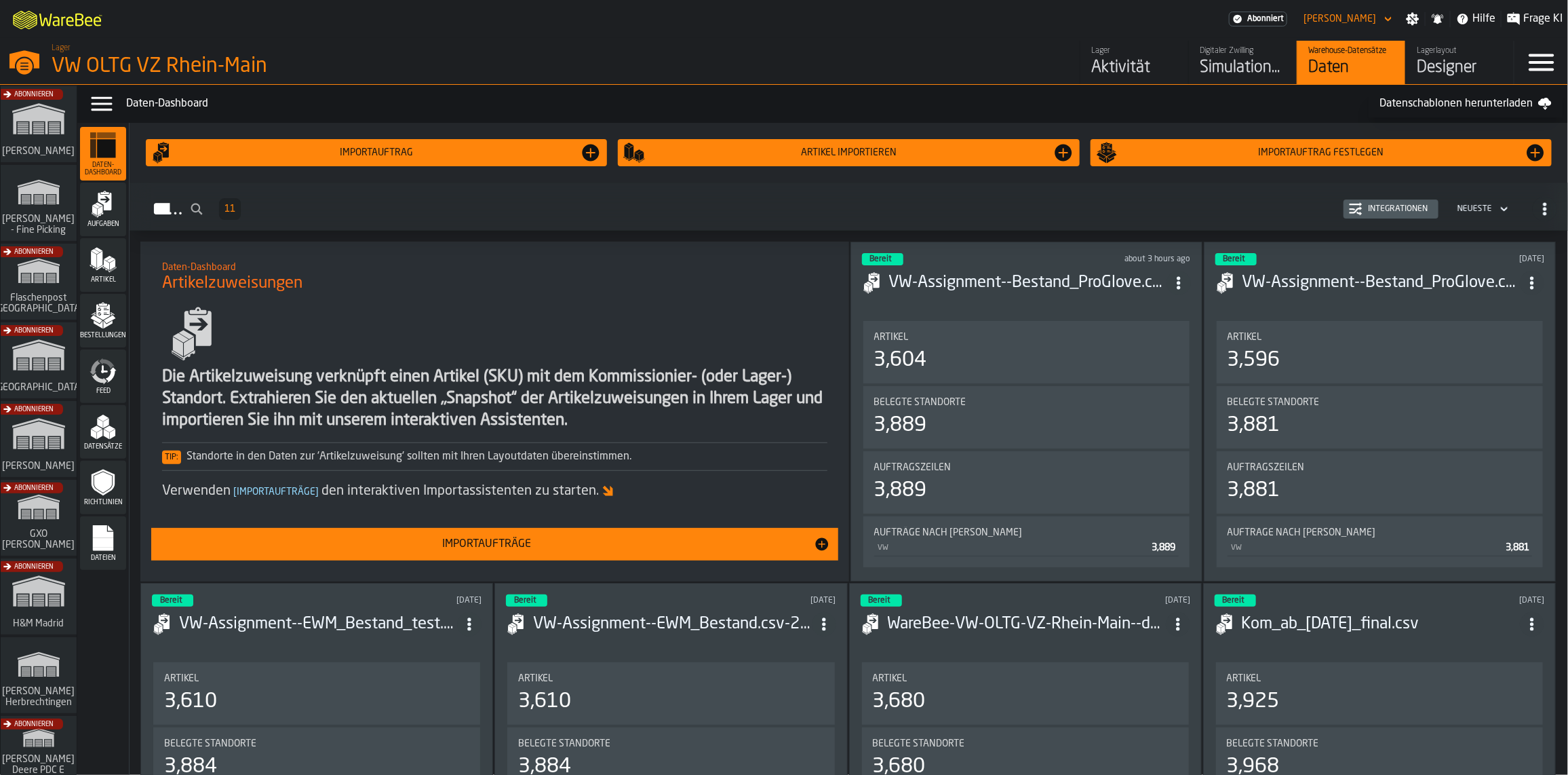
click at [115, 545] on icon "menu Dateien" at bounding box center [102, 537] width 27 height 27
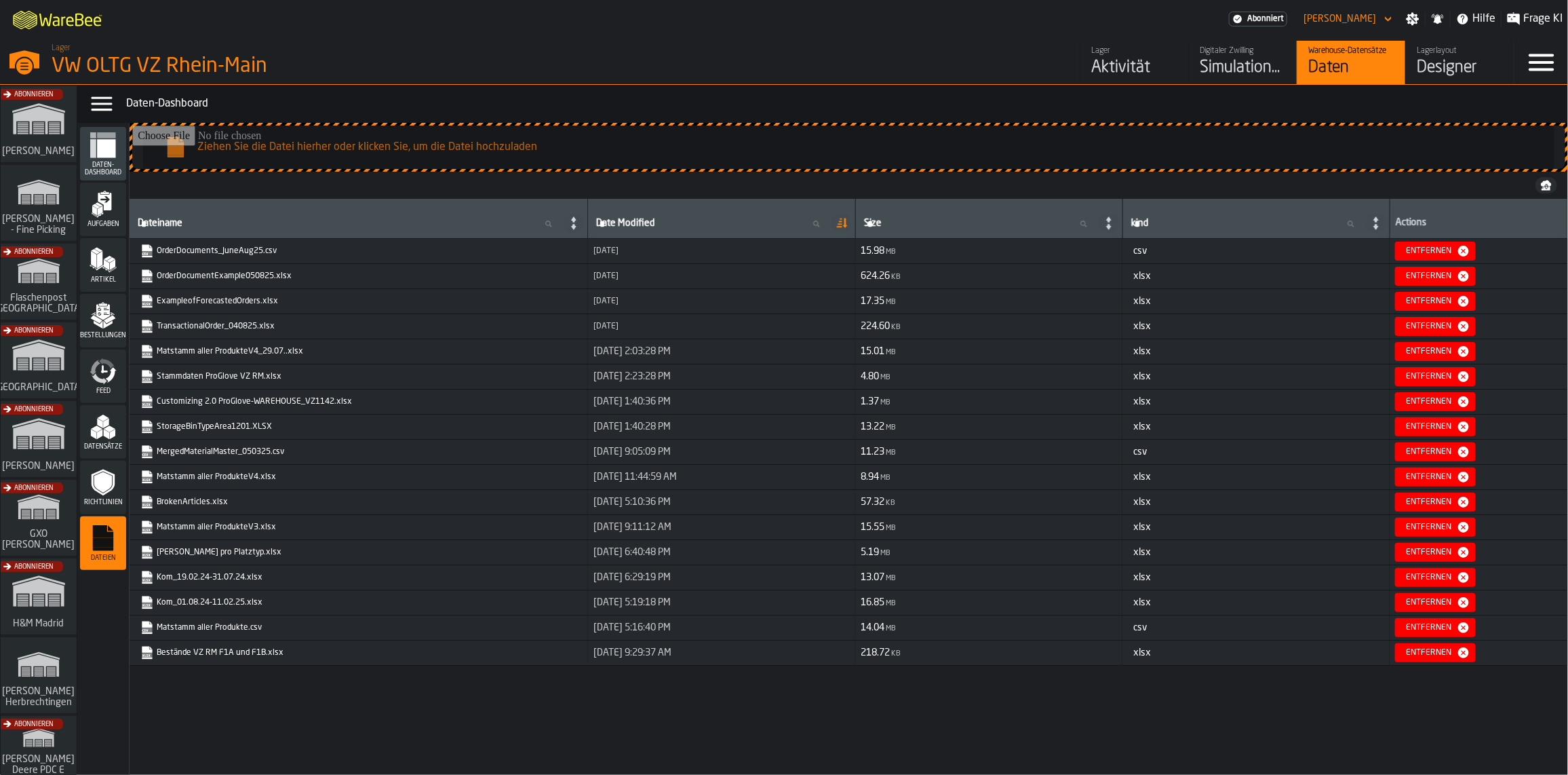
click at [445, 158] on input "Ziehen Sie die Datei hierher oder klicken Sie, um die Datei hochzuladen" at bounding box center [849, 147] width 1433 height 44
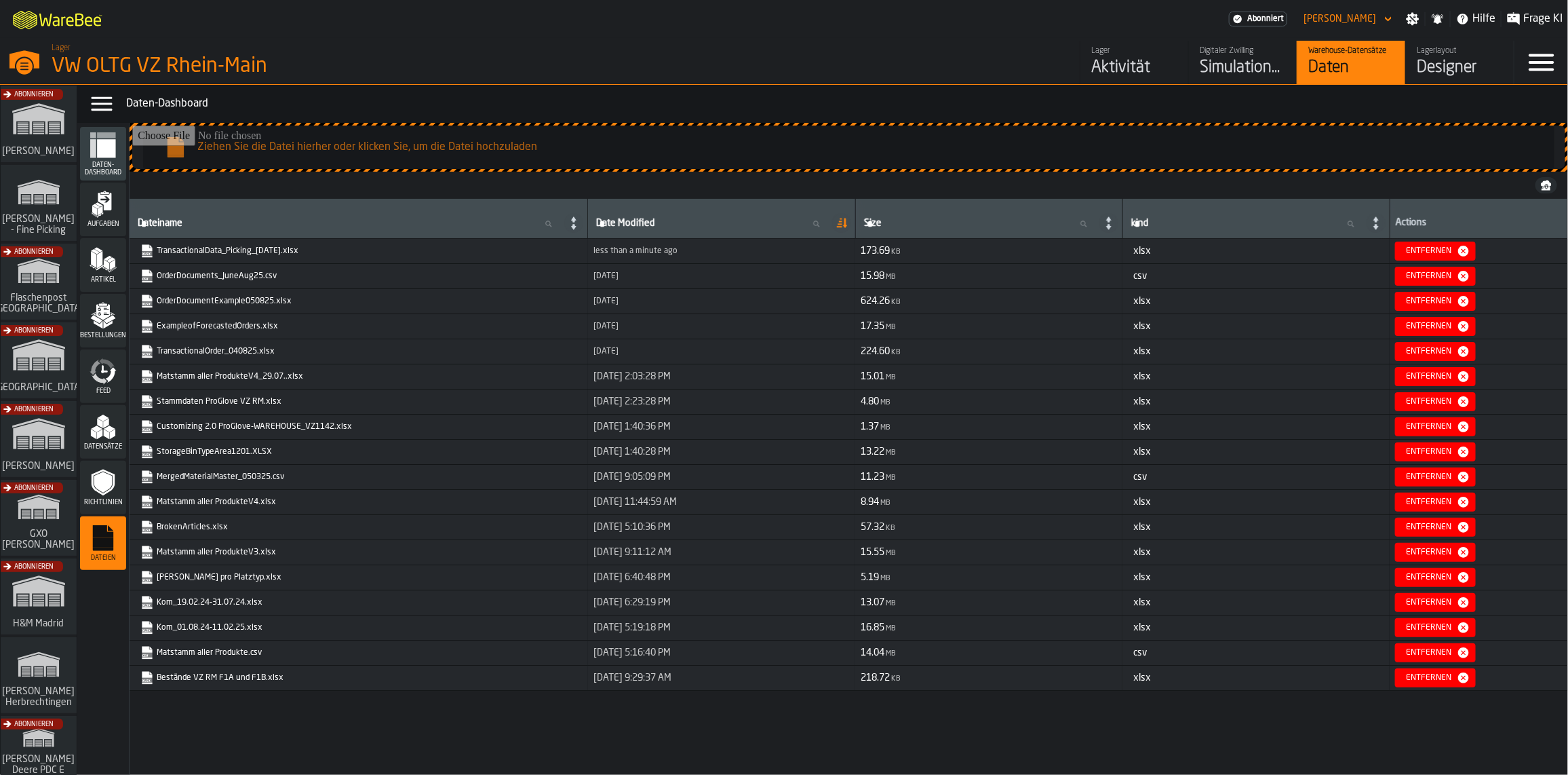
click at [1108, 65] on div "Aktivität" at bounding box center [1134, 67] width 86 height 22
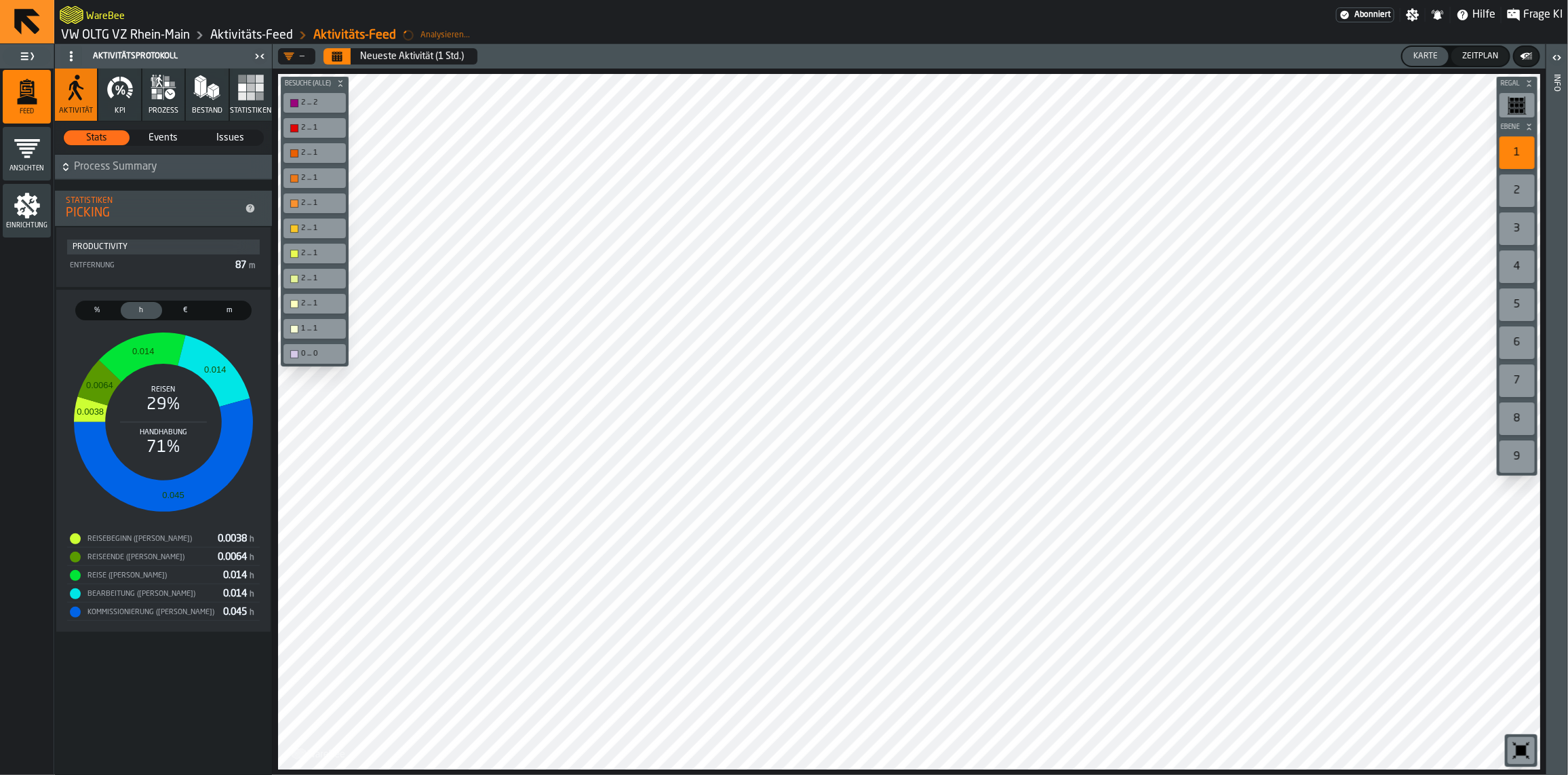
click at [22, 95] on icon "menu Feed" at bounding box center [27, 89] width 14 height 16
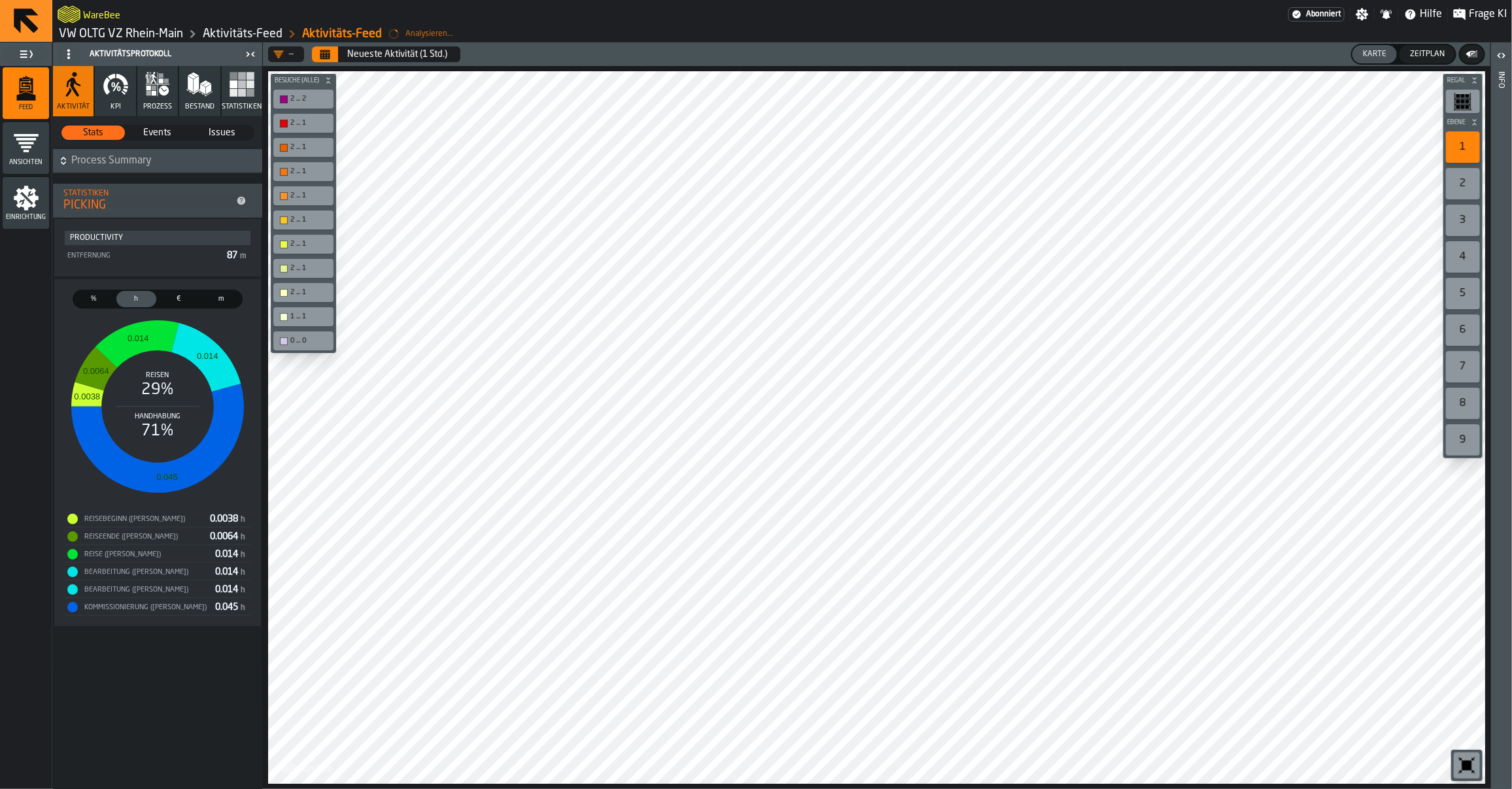
click at [141, 27] on link "VW OLTG VZ Rhein-Main" at bounding box center [122, 33] width 124 height 14
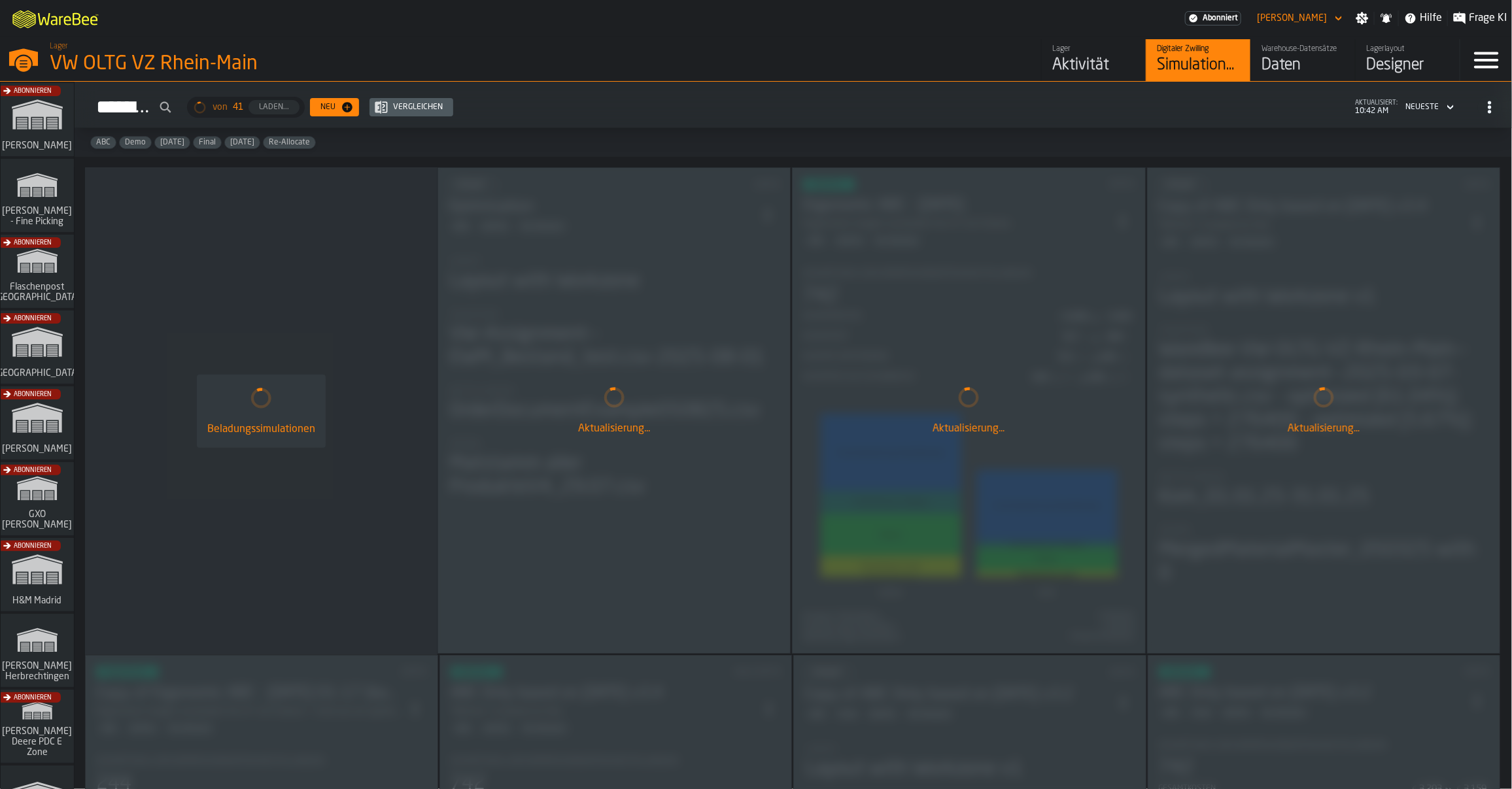
click at [1287, 63] on div "Daten" at bounding box center [1303, 65] width 83 height 21
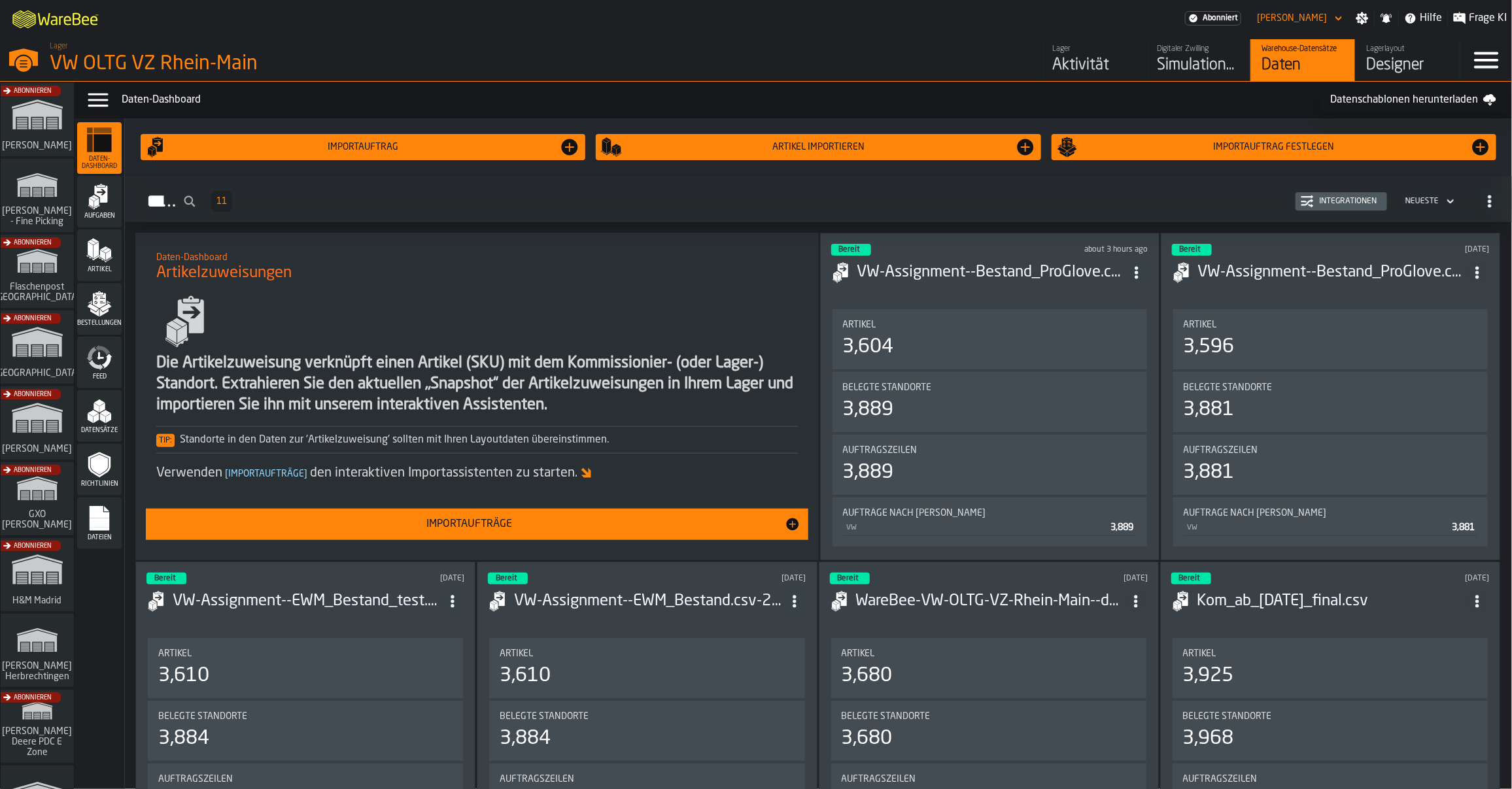
click at [97, 536] on span "Dateien" at bounding box center [100, 537] width 44 height 8
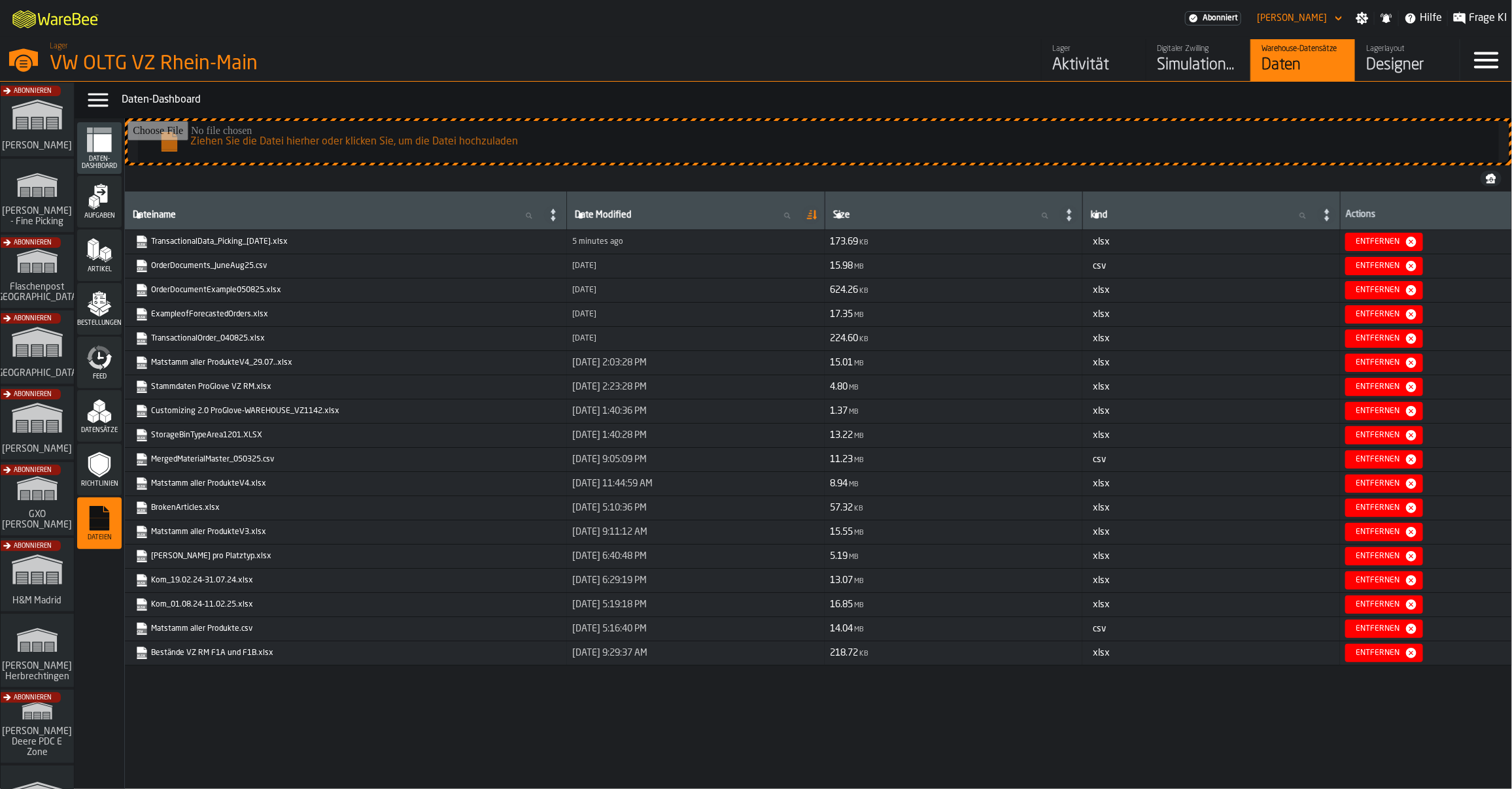
click at [256, 587] on link "Kom_19.02.24-31.07.24.xlsx" at bounding box center [344, 581] width 418 height 13
click at [233, 604] on link "Kom_01.08.24-11.02.25.xlsx" at bounding box center [344, 604] width 418 height 13
click at [97, 319] on span "Bestellungen" at bounding box center [100, 323] width 44 height 8
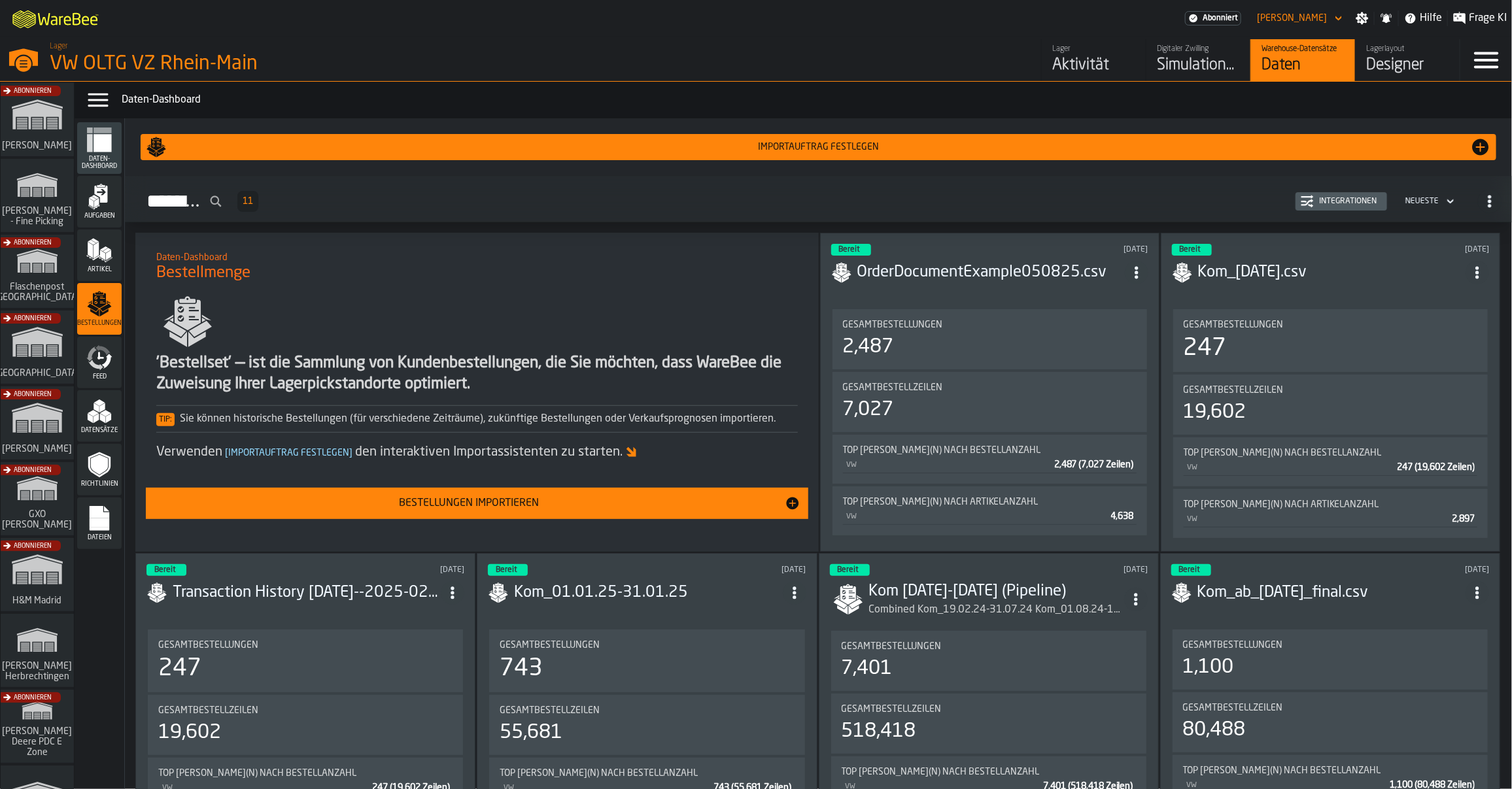
click at [1316, 206] on div "Integrationen" at bounding box center [1342, 202] width 81 height 13
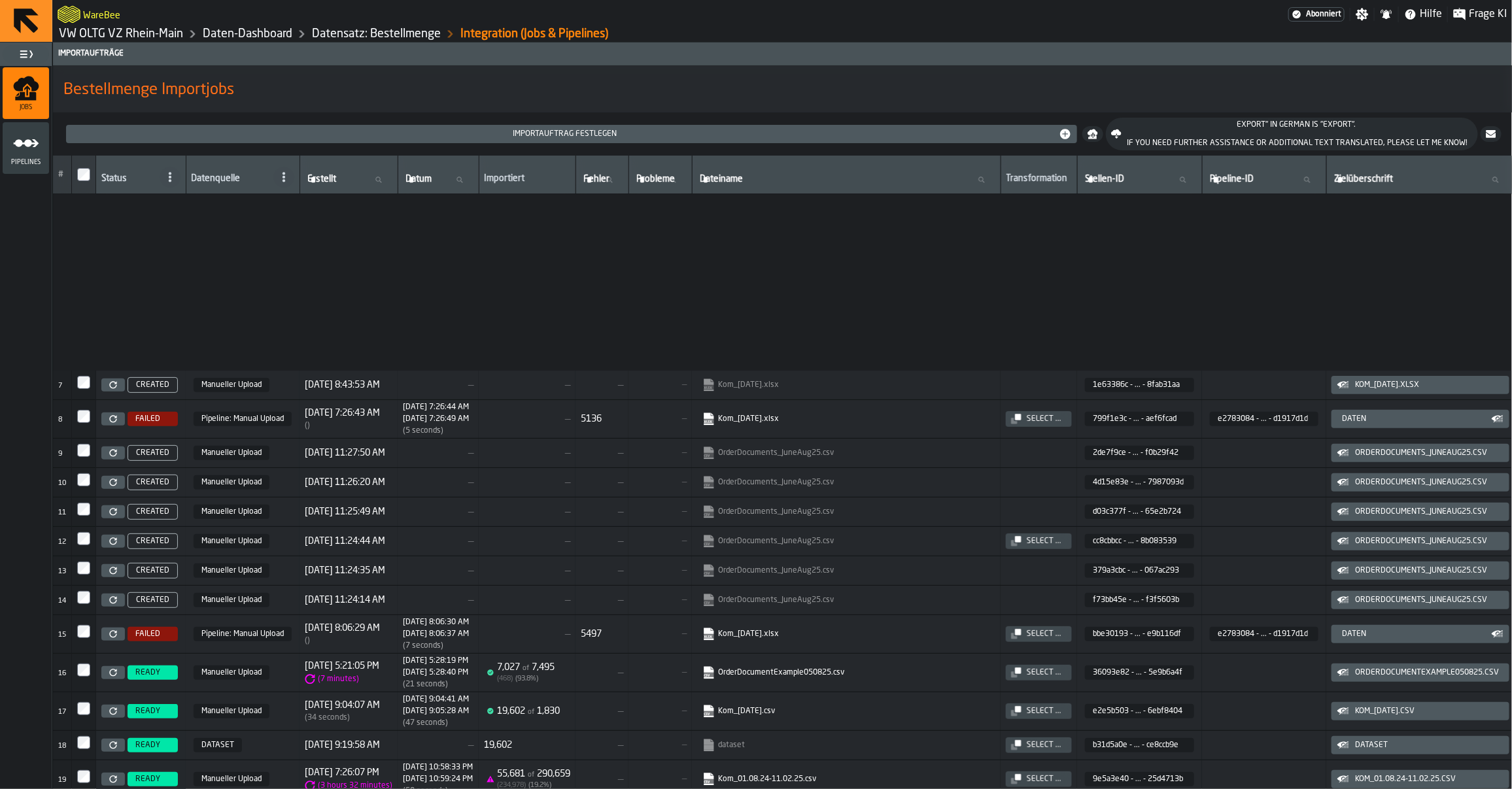
scroll to position [270, 0]
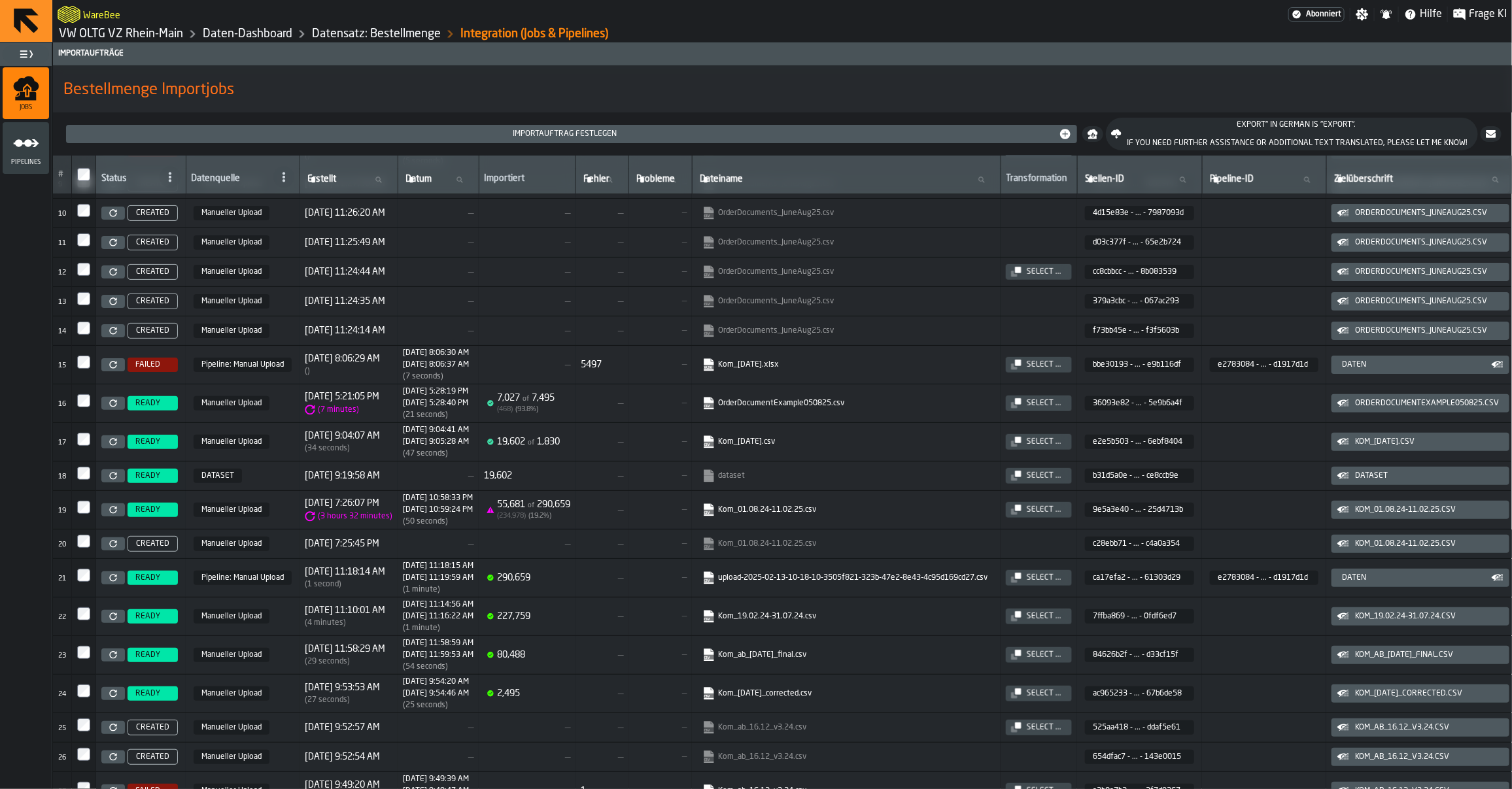
click at [115, 402] on icon at bounding box center [113, 404] width 8 height 8
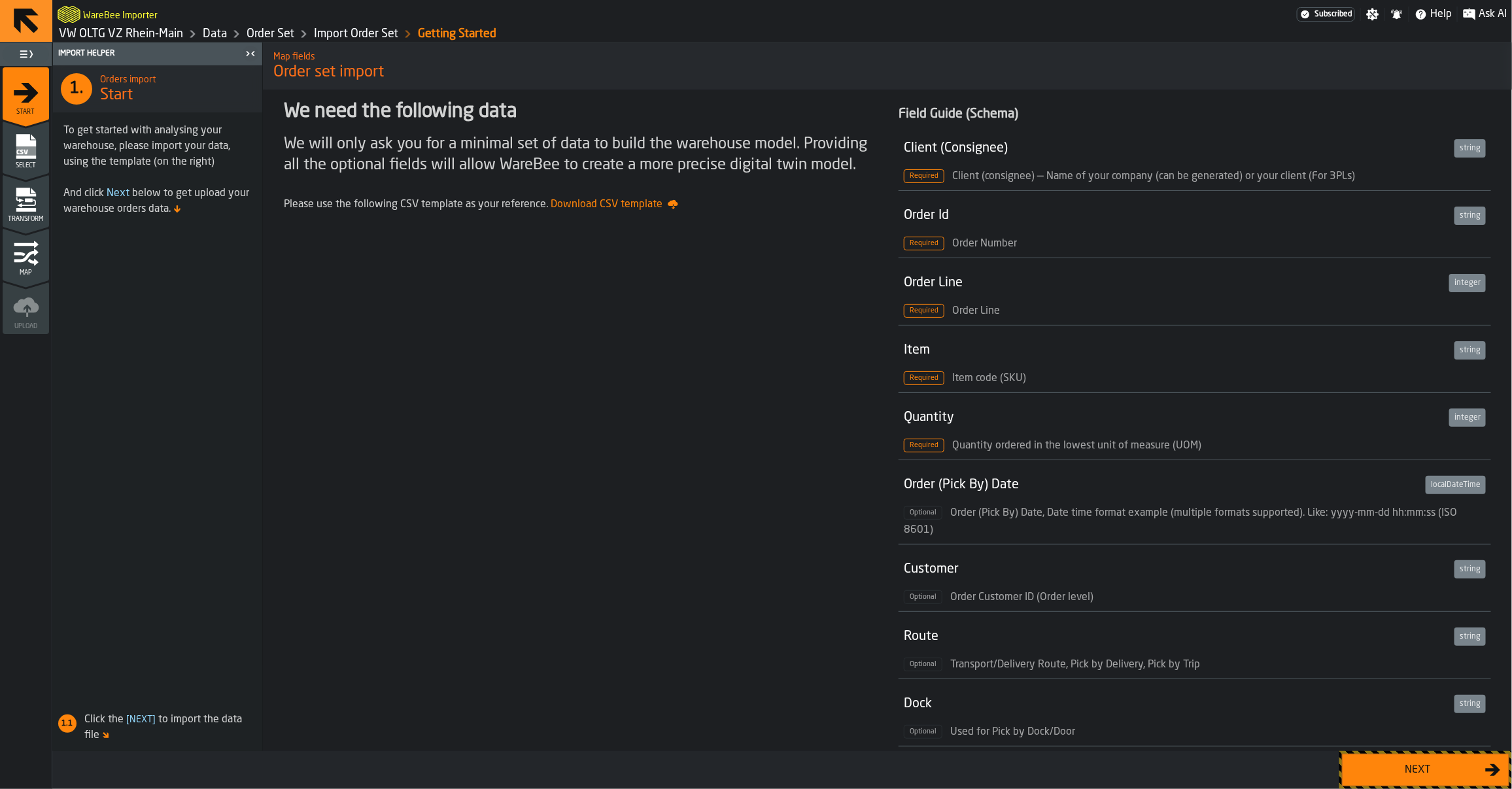
click at [1377, 766] on div "Next" at bounding box center [1417, 770] width 135 height 15
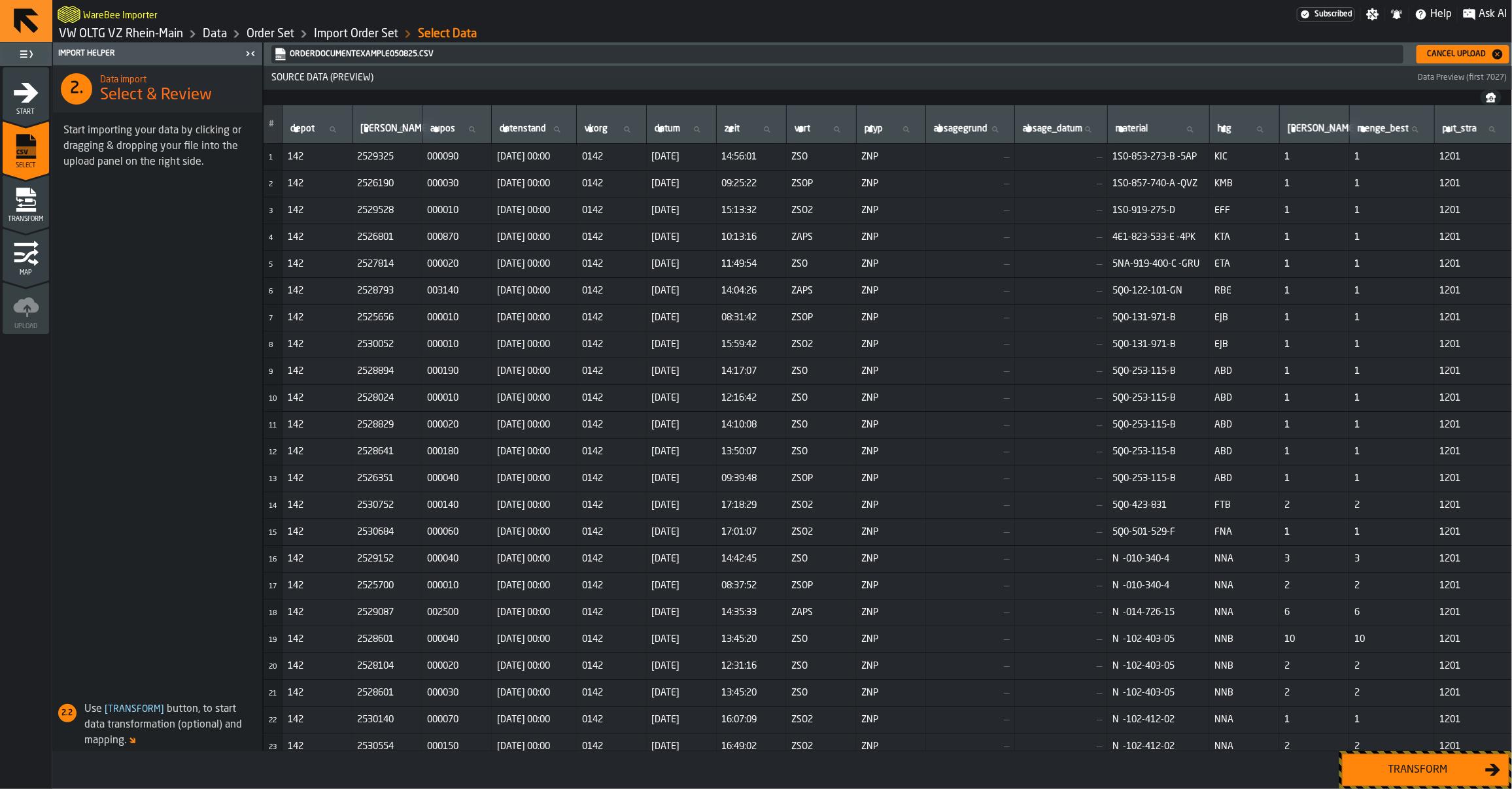
click at [224, 30] on link "Data" at bounding box center [214, 33] width 24 height 14
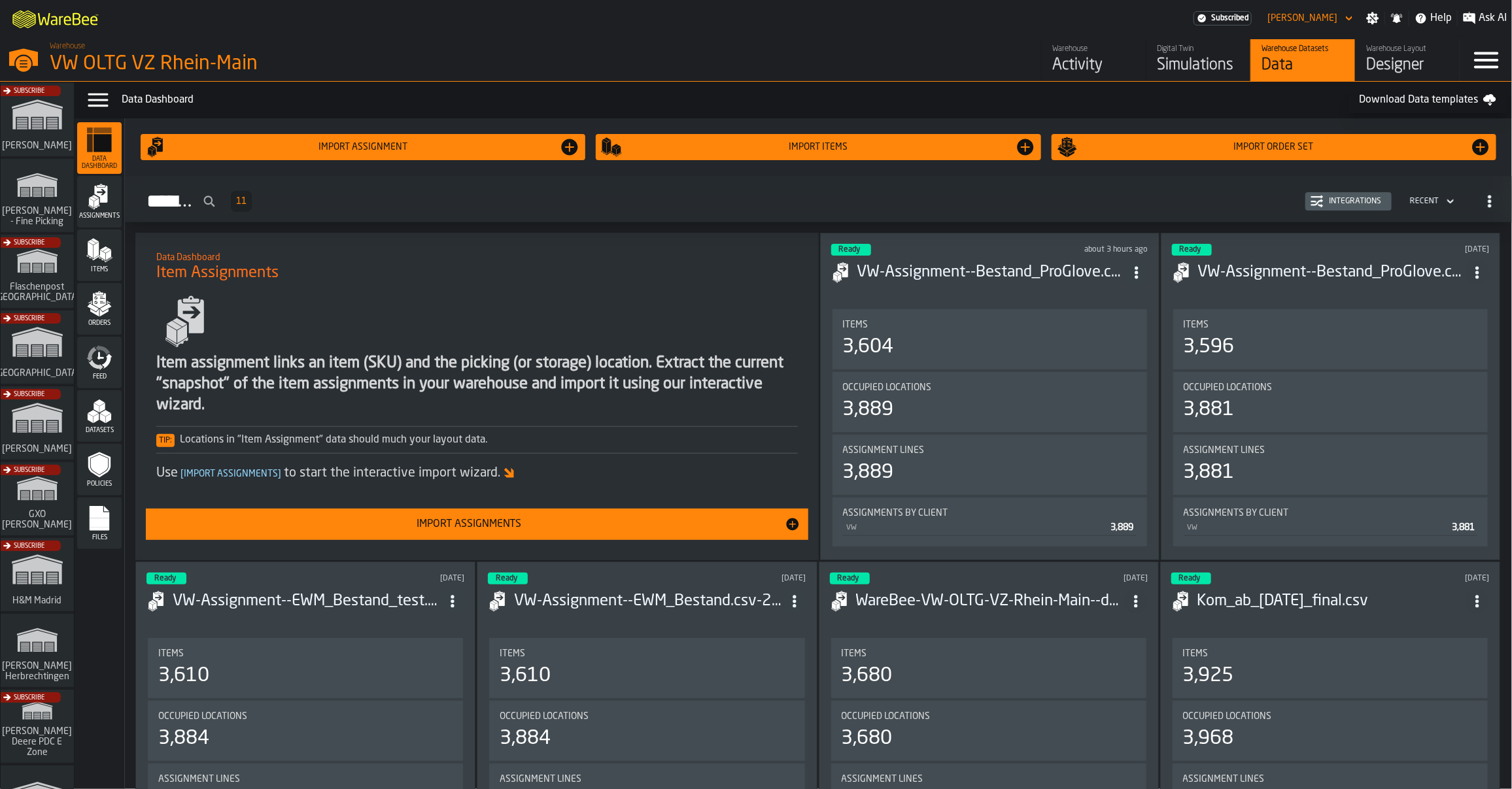
click at [96, 354] on icon "menu Feed" at bounding box center [99, 357] width 26 height 26
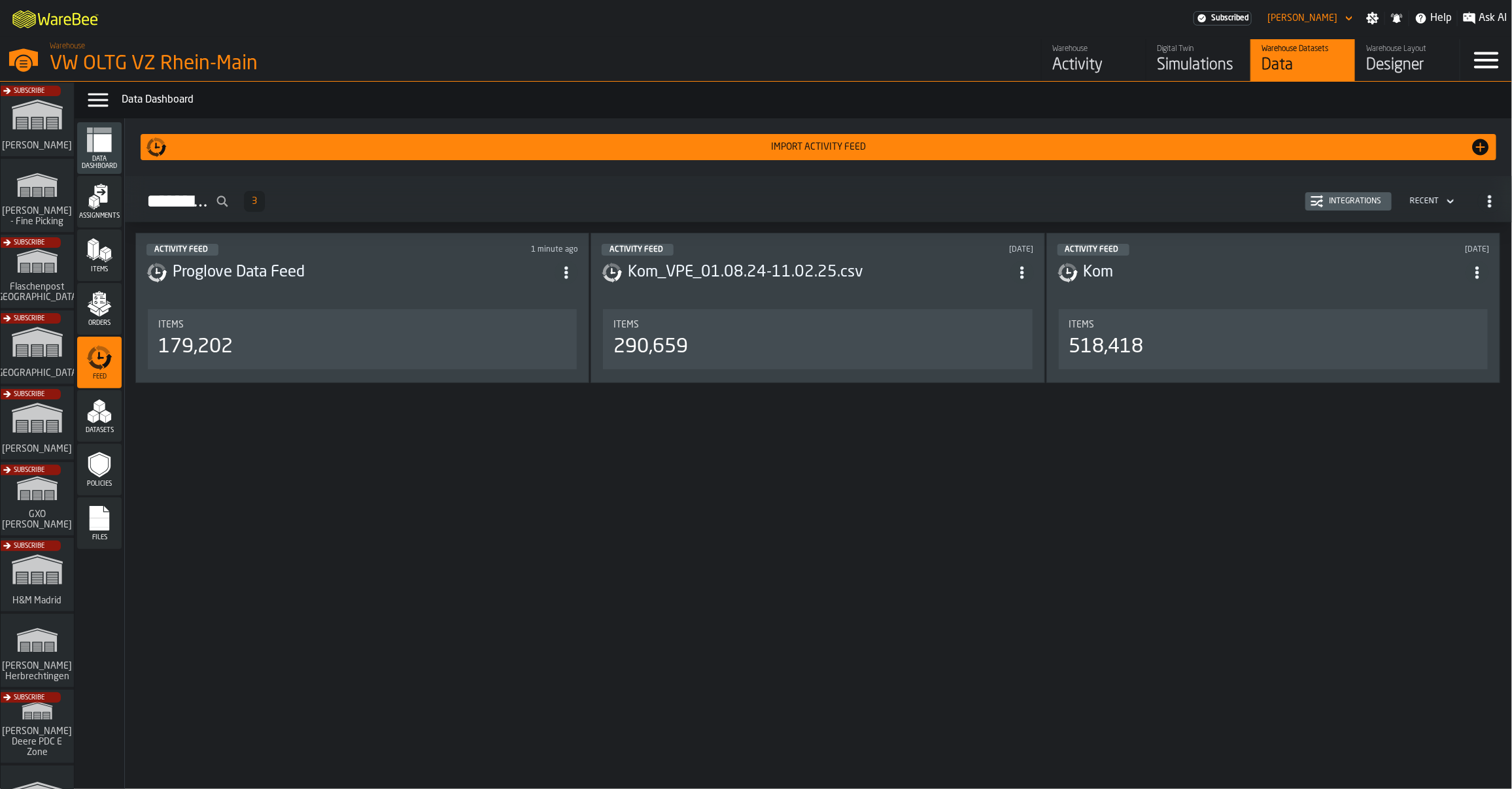
click at [1351, 201] on div "Integrations" at bounding box center [1355, 202] width 63 height 10
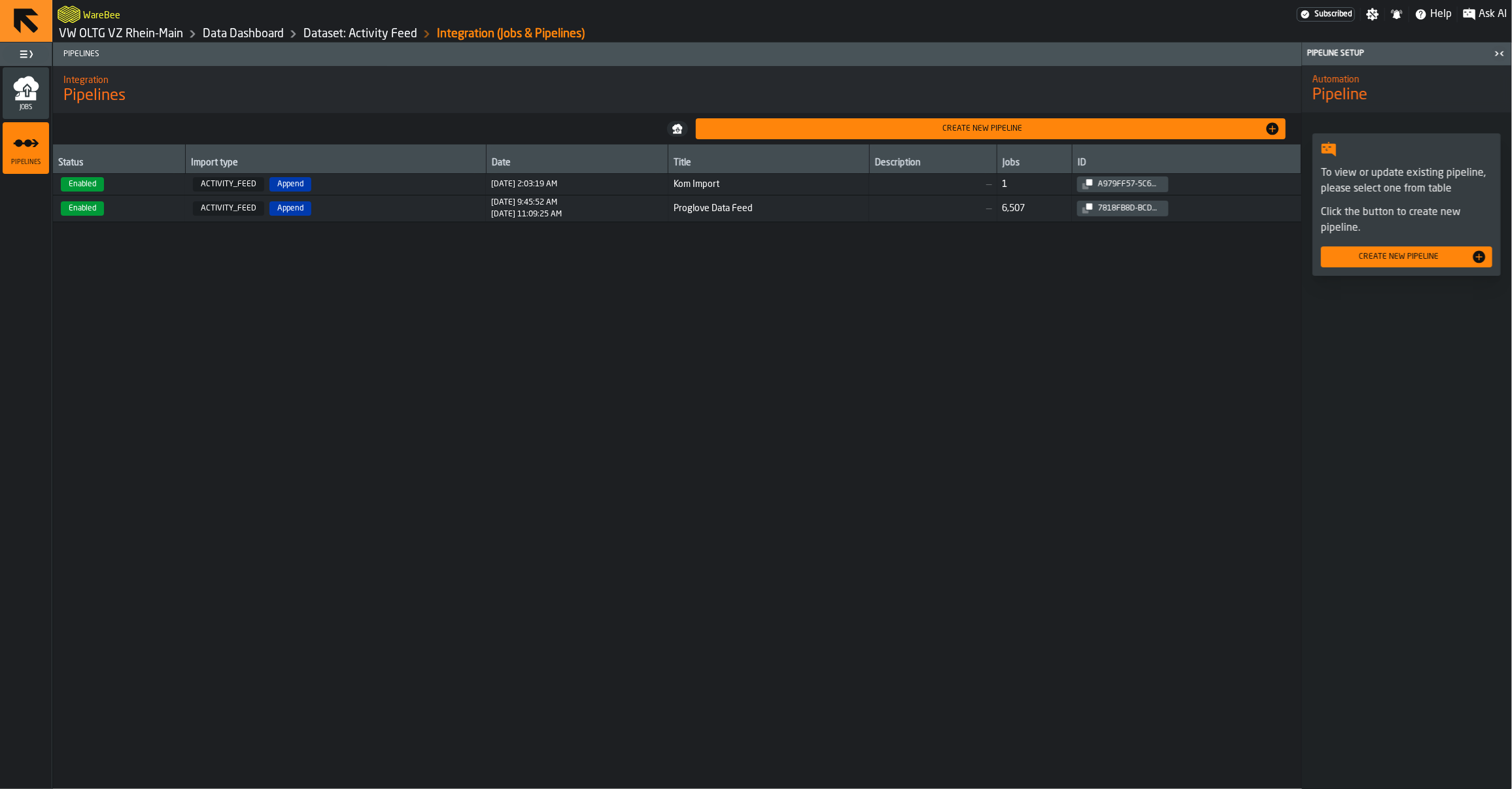
click at [47, 96] on div "Jobs" at bounding box center [26, 94] width 47 height 36
